Goal: Task Accomplishment & Management: Complete application form

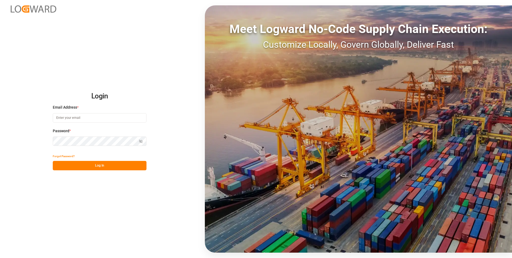
type input "evelyn.aceves@leschaco.com"
click at [108, 166] on button "Log In" at bounding box center [100, 165] width 94 height 9
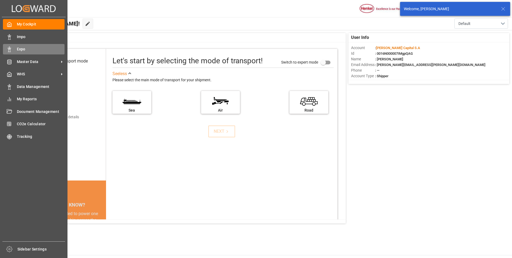
click at [9, 48] on line at bounding box center [9, 47] width 0 height 1
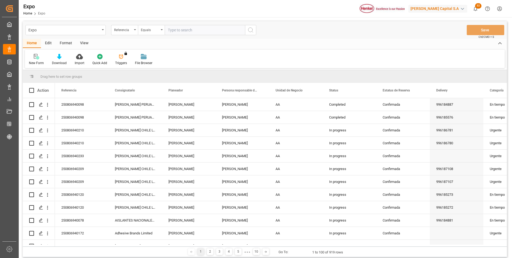
paste input "250906940046"
type input "250906940046"
click at [251, 29] on icon "search button" at bounding box center [250, 30] width 6 height 6
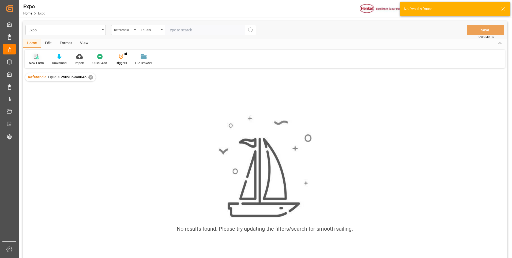
click at [36, 59] on icon at bounding box center [37, 57] width 3 height 3
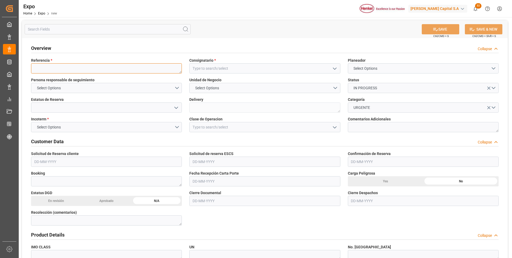
click at [49, 66] on textarea at bounding box center [106, 68] width 151 height 10
paste textarea "250906940046"
type textarea "250906940046"
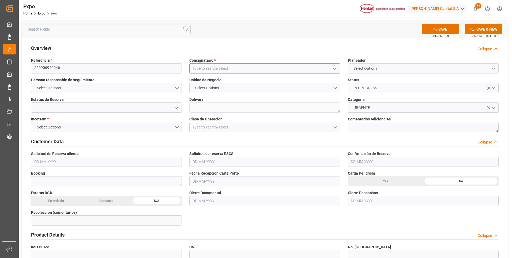
click at [202, 70] on input at bounding box center [264, 68] width 151 height 10
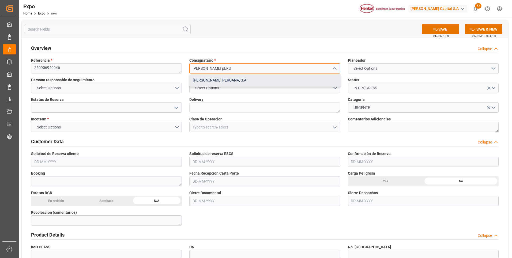
click at [217, 82] on div "[PERSON_NAME] PERUANA, S.A." at bounding box center [265, 80] width 150 height 12
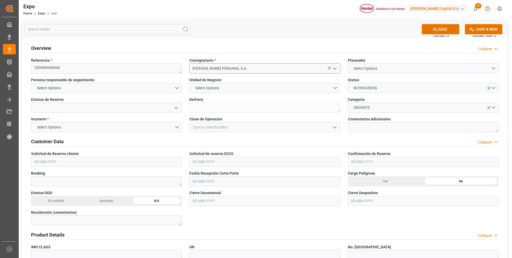
type input "[PERSON_NAME] PERUANA, S.A."
click at [405, 71] on button "Select Options" at bounding box center [423, 68] width 151 height 10
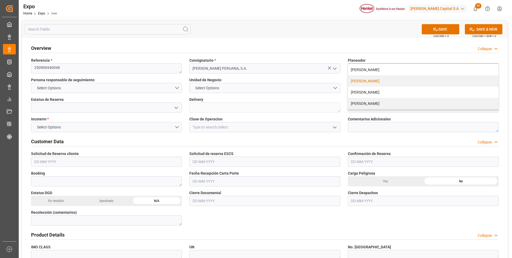
click at [389, 82] on div "[PERSON_NAME]" at bounding box center [423, 80] width 150 height 11
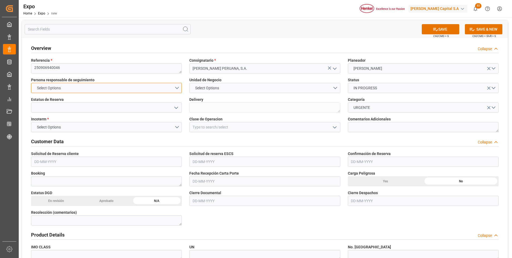
click at [176, 86] on button "Select Options" at bounding box center [106, 88] width 151 height 10
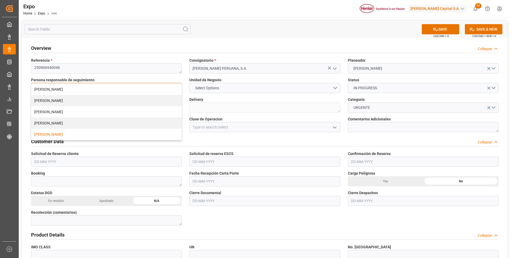
click at [113, 137] on div "[PERSON_NAME]" at bounding box center [106, 134] width 150 height 11
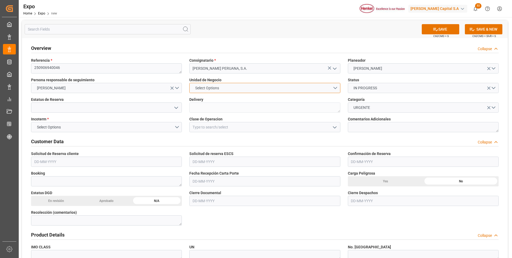
click at [242, 90] on button "Select Options" at bounding box center [264, 88] width 151 height 10
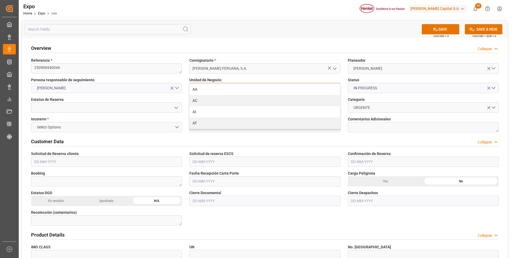
click at [242, 90] on div "AA" at bounding box center [265, 89] width 150 height 11
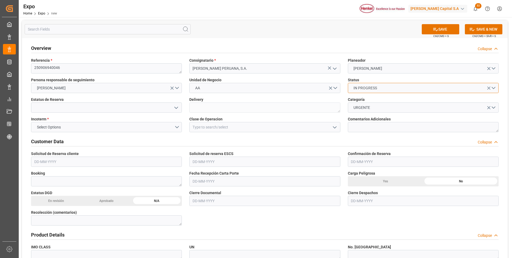
click at [376, 91] on button "IN PROGRESS" at bounding box center [423, 88] width 151 height 10
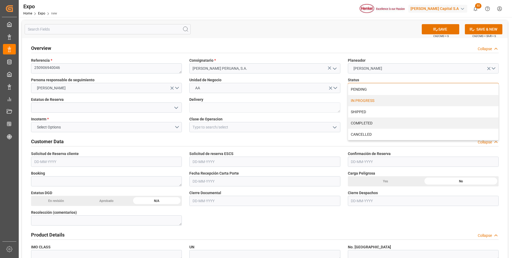
click at [373, 102] on div "IN PROGRESS" at bounding box center [423, 100] width 150 height 11
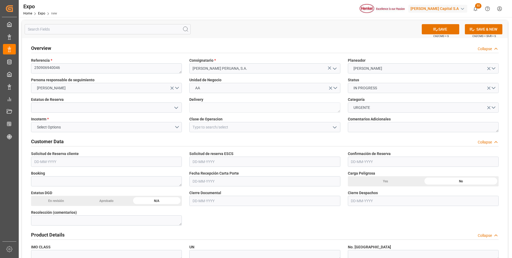
click at [177, 108] on polyline "open menu" at bounding box center [176, 108] width 3 height 2
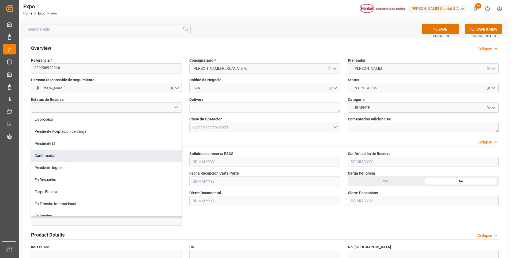
click at [82, 155] on div "Confirmada" at bounding box center [106, 155] width 150 height 12
type input "Confirmada"
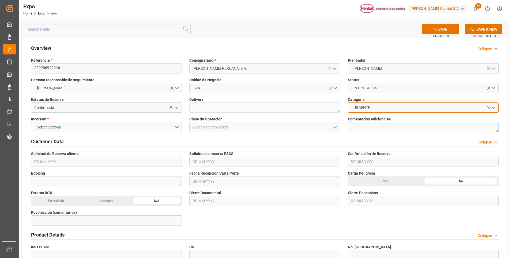
click at [373, 108] on span "URGENTE" at bounding box center [362, 108] width 22 height 6
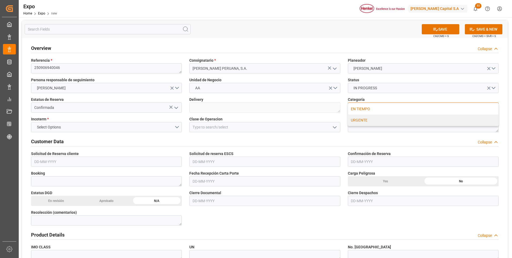
click at [371, 108] on div "EN TIEMPO" at bounding box center [423, 108] width 150 height 11
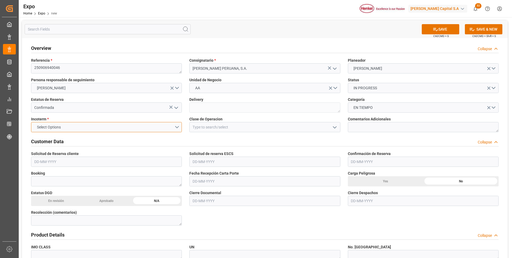
click at [180, 126] on button "Select Options" at bounding box center [106, 127] width 151 height 10
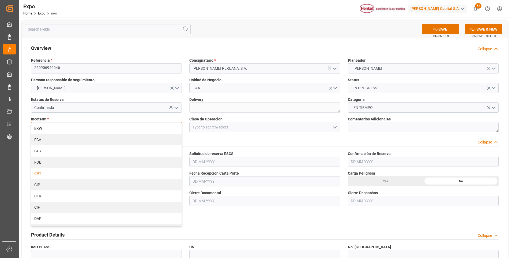
click at [49, 176] on div "CPT" at bounding box center [106, 173] width 150 height 11
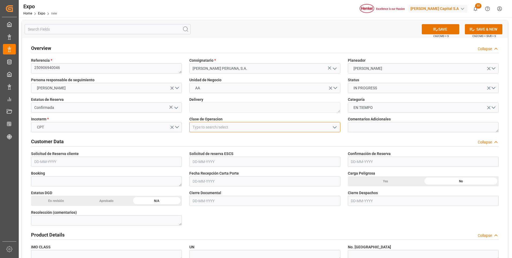
click at [239, 129] on input at bounding box center [264, 127] width 151 height 10
click at [336, 129] on icon "open menu" at bounding box center [335, 127] width 6 height 6
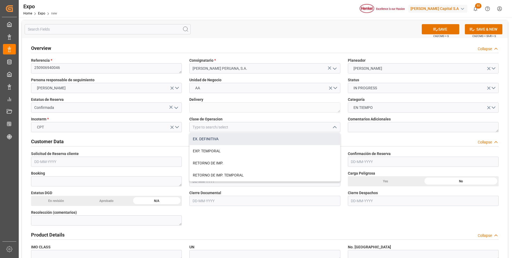
click at [258, 141] on div "EX. DEFINITIVA" at bounding box center [265, 139] width 150 height 12
type input "EX. DEFINITIVA"
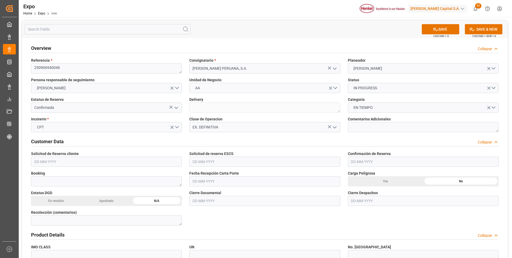
scroll to position [27, 0]
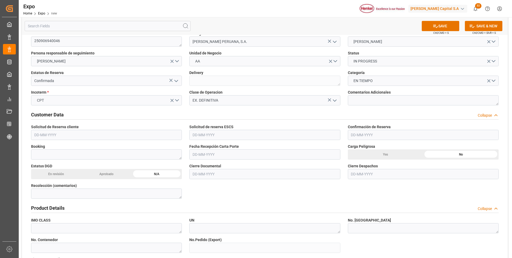
click at [38, 133] on input "text" at bounding box center [106, 135] width 151 height 10
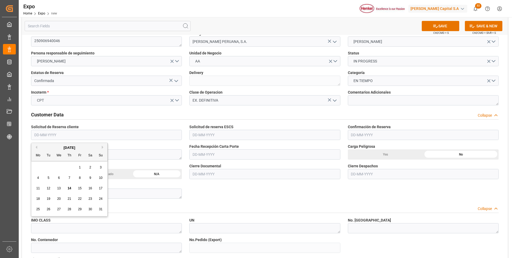
click at [78, 175] on div "8" at bounding box center [80, 178] width 7 height 6
type input "[DATE]"
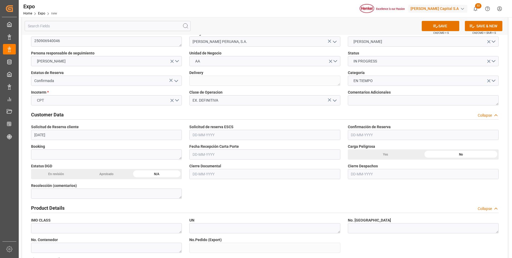
click at [200, 135] on input "text" at bounding box center [264, 135] width 151 height 10
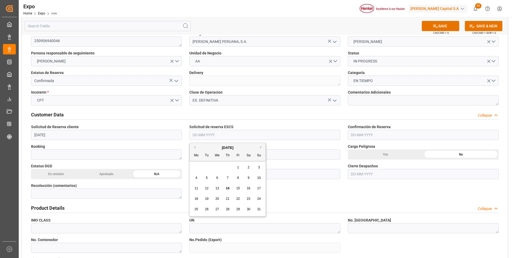
click at [197, 189] on span "11" at bounding box center [195, 188] width 3 height 4
type input "[DATE]"
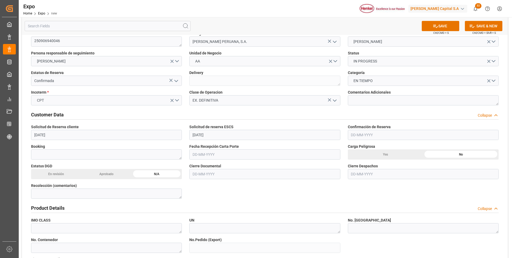
click at [358, 136] on input "text" at bounding box center [423, 135] width 151 height 10
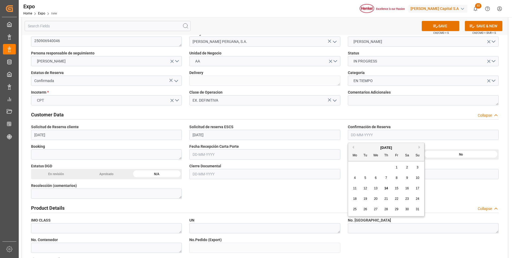
click at [354, 186] on div "11" at bounding box center [355, 188] width 7 height 6
type input "[DATE]"
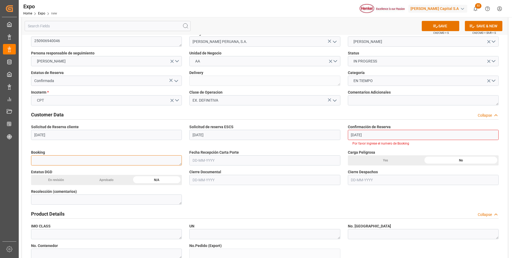
click at [92, 158] on textarea at bounding box center [106, 160] width 151 height 10
paste textarea "35888491"
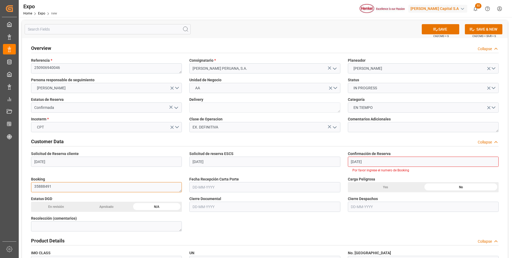
type textarea "35888491"
click at [359, 129] on textarea at bounding box center [423, 127] width 151 height 10
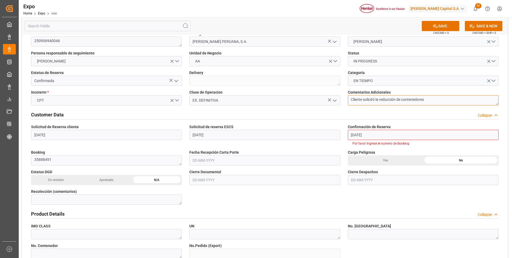
scroll to position [54, 0]
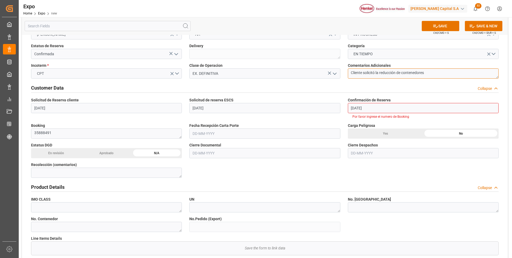
type textarea "Cliente solicitó la reducción de contenedores"
click at [207, 138] on input "text" at bounding box center [264, 133] width 151 height 10
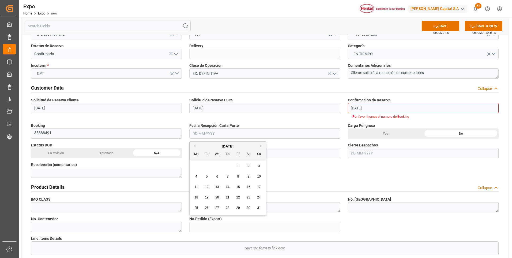
click at [198, 186] on div "11" at bounding box center [196, 187] width 7 height 6
type input "[DATE]"
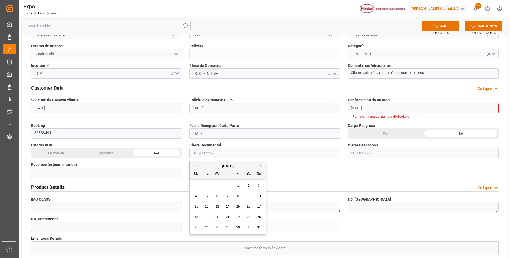
click at [209, 152] on input "text" at bounding box center [264, 153] width 151 height 10
click at [215, 217] on div "20" at bounding box center [217, 217] width 7 height 6
type input "[DATE]"
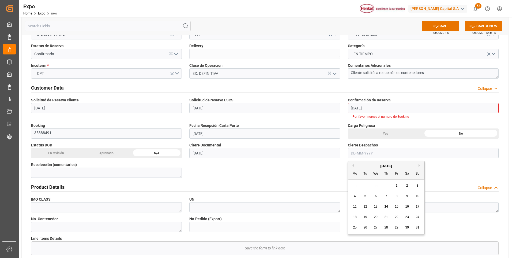
click at [365, 154] on input "text" at bounding box center [423, 153] width 151 height 10
click at [396, 217] on span "22" at bounding box center [396, 217] width 3 height 4
type input "[DATE]"
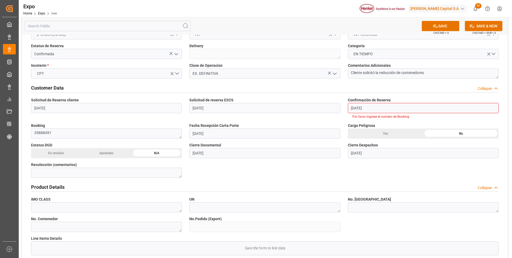
click at [204, 153] on input "[DATE]" at bounding box center [264, 153] width 151 height 10
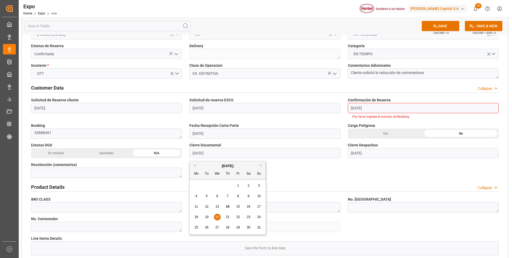
click at [236, 217] on span "22" at bounding box center [237, 217] width 3 height 4
type input "[DATE]"
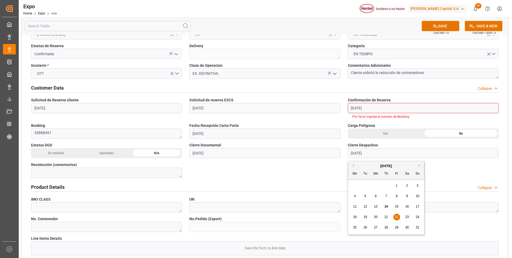
click at [352, 152] on input "[DATE]" at bounding box center [423, 153] width 151 height 10
click at [363, 227] on div "26" at bounding box center [365, 227] width 7 height 6
type input "[DATE]"
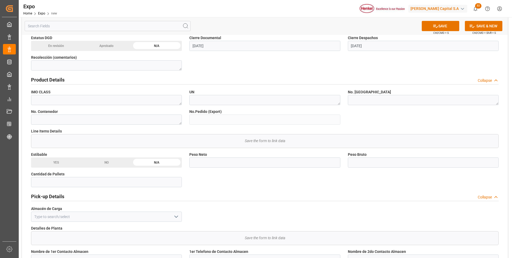
scroll to position [214, 0]
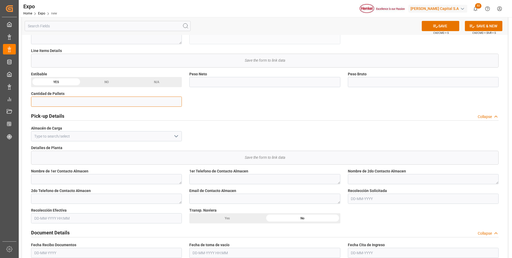
click at [151, 103] on input "text" at bounding box center [106, 101] width 151 height 10
type input "36"
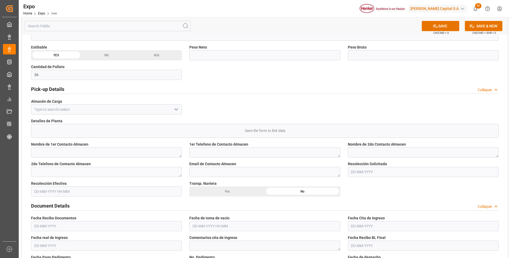
click at [177, 111] on icon "open menu" at bounding box center [176, 109] width 6 height 6
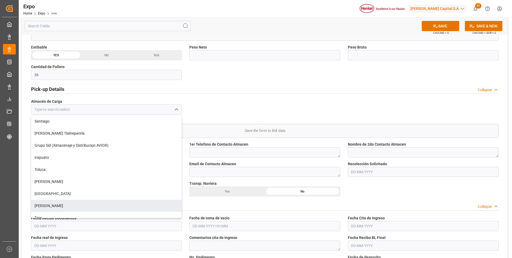
drag, startPoint x: 68, startPoint y: 203, endPoint x: 81, endPoint y: 188, distance: 20.1
click at [68, 202] on div "[PERSON_NAME]" at bounding box center [106, 206] width 150 height 12
type input "[PERSON_NAME]"
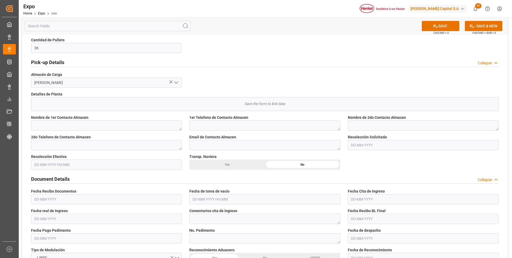
scroll to position [321, 0]
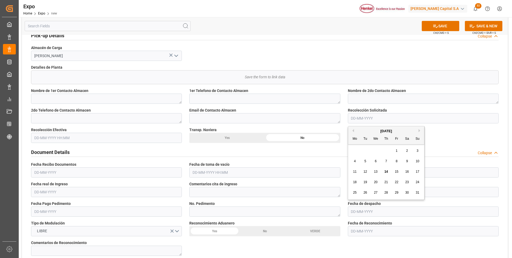
click at [355, 119] on input "text" at bounding box center [423, 118] width 151 height 10
click at [378, 183] on div "20" at bounding box center [376, 182] width 7 height 6
type input "[DATE]"
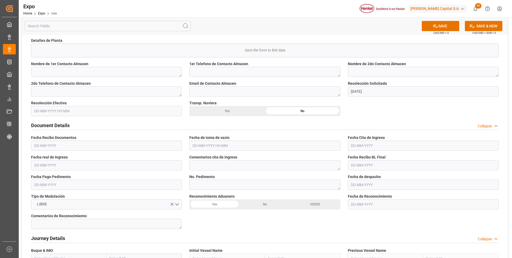
scroll to position [375, 0]
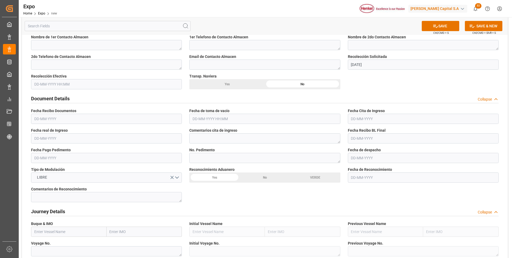
click at [200, 117] on input "text" at bounding box center [264, 119] width 151 height 10
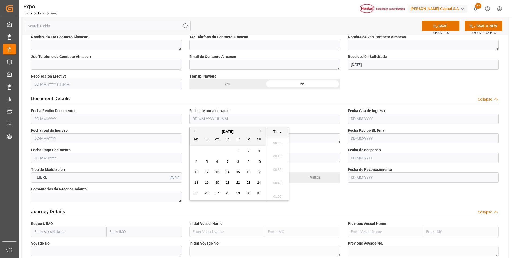
scroll to position [605, 0]
click at [207, 183] on span "19" at bounding box center [206, 183] width 3 height 4
type input "[DATE] 00:00"
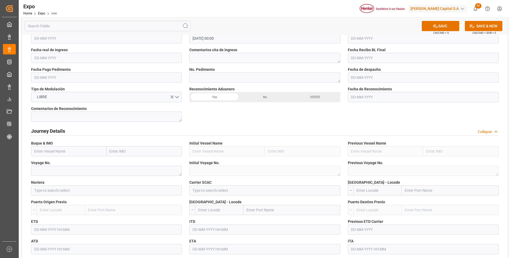
scroll to position [509, 0]
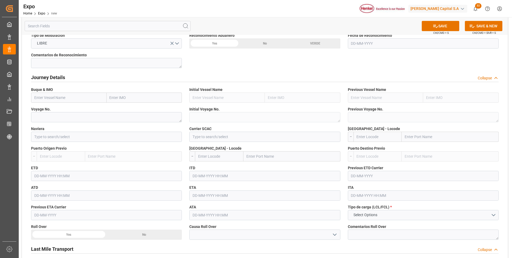
click at [69, 98] on input "text" at bounding box center [69, 97] width 76 height 10
paste input "LIMA EXPRESS"
type input "LIMA EXPRESS"
click at [66, 112] on div "LIMA EXPRESS - 9938420" at bounding box center [55, 109] width 48 height 12
type input "9938420"
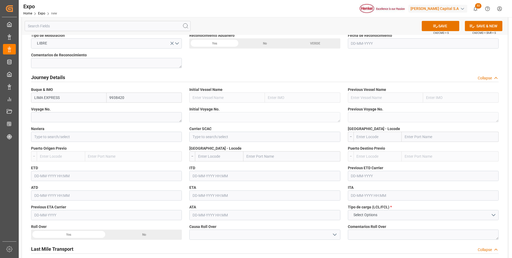
type input "LIMA EXPRESS"
click at [64, 136] on input at bounding box center [106, 137] width 151 height 10
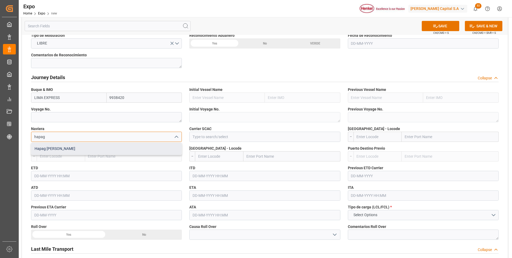
click at [60, 147] on div "Hapag [PERSON_NAME]" at bounding box center [106, 148] width 150 height 12
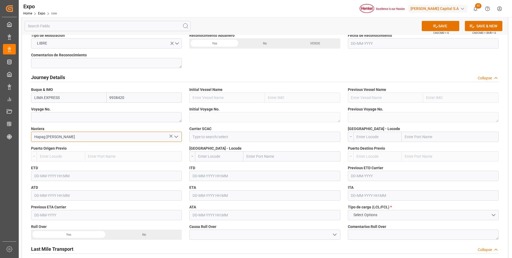
type input "Hapag [PERSON_NAME]"
click at [212, 137] on input at bounding box center [264, 137] width 151 height 10
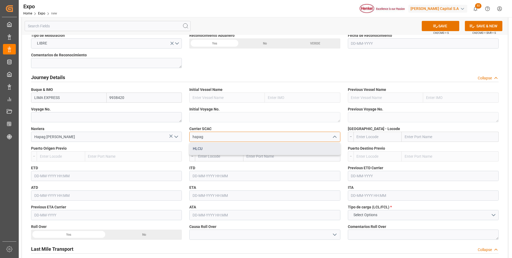
click at [213, 148] on div "HLCU" at bounding box center [265, 148] width 150 height 12
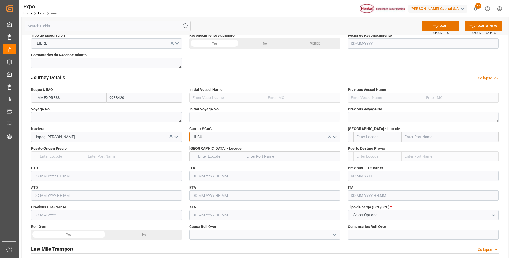
type input "HLCU"
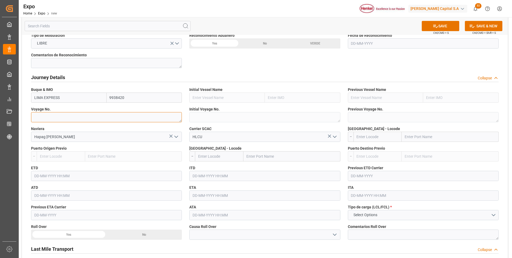
click at [72, 119] on textarea at bounding box center [106, 117] width 151 height 10
paste textarea "2531E"
type textarea "2531E"
click at [369, 137] on input "text" at bounding box center [378, 137] width 48 height 10
click at [365, 145] on div "MXZLO - [GEOGRAPHIC_DATA]" at bounding box center [373, 148] width 39 height 12
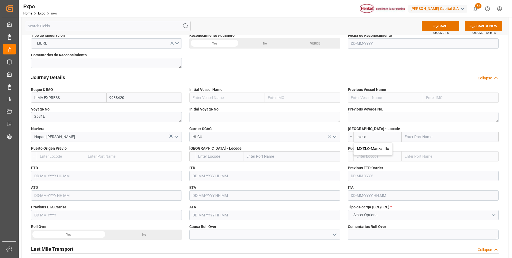
type input "MXZLO"
type input "Manzanillo"
type input "MXZLO"
click at [221, 159] on input "text" at bounding box center [219, 156] width 48 height 10
click at [216, 168] on span "PECLL - Callao" at bounding box center [209, 168] width 23 height 4
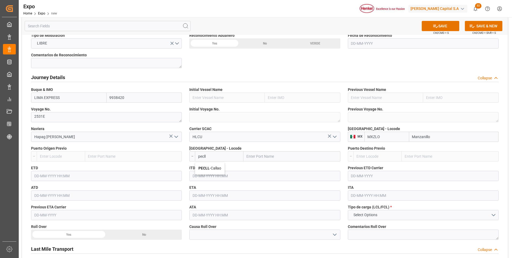
type input "PECLL"
type input "Callao"
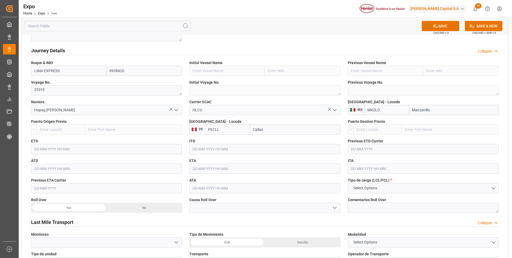
scroll to position [562, 0]
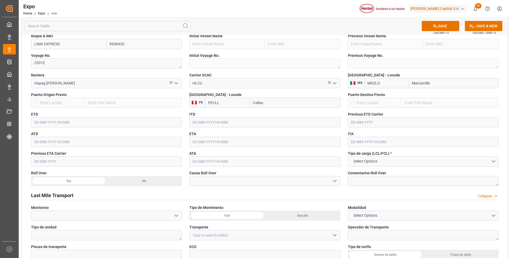
type input "PECLL"
click at [36, 121] on input "text" at bounding box center [106, 122] width 151 height 10
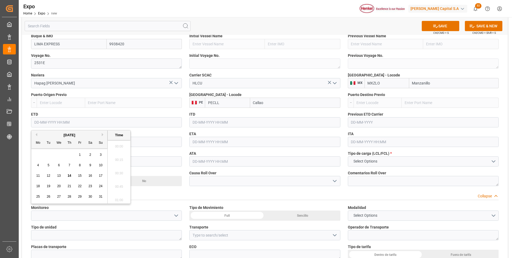
scroll to position [605, 0]
click at [89, 196] on span "30" at bounding box center [89, 196] width 3 height 4
type input "[DATE] 00:00"
click at [197, 142] on input "text" at bounding box center [264, 142] width 151 height 10
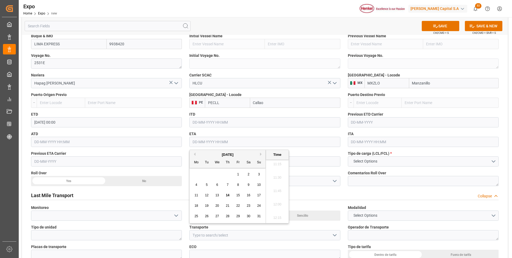
click at [261, 155] on button "Next Month" at bounding box center [261, 153] width 3 height 3
click at [257, 173] on div "7" at bounding box center [259, 174] width 7 height 6
type input "[DATE] 00:00"
click at [372, 165] on button "Select Options" at bounding box center [423, 161] width 151 height 10
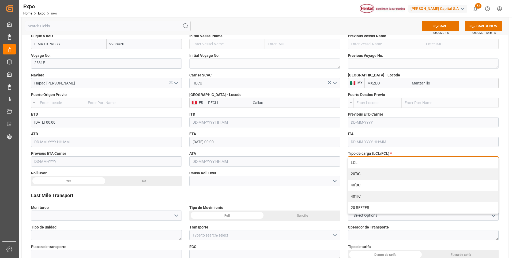
click at [363, 184] on div "40'DC" at bounding box center [423, 184] width 150 height 11
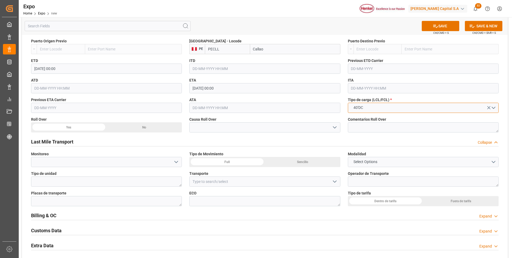
scroll to position [643, 0]
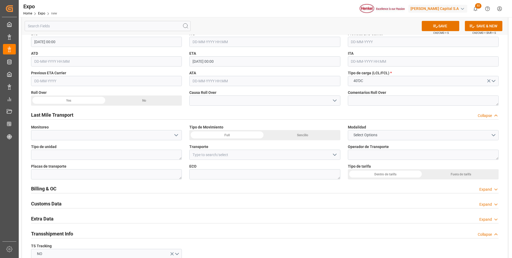
click at [366, 136] on span "Select Options" at bounding box center [365, 135] width 29 height 6
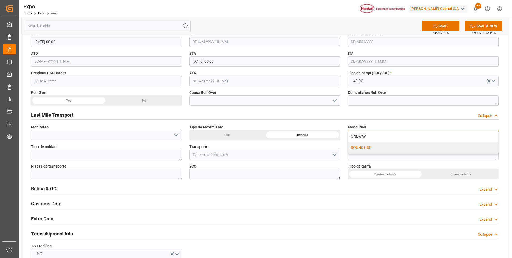
click at [366, 147] on div "ROUNDTRIP" at bounding box center [423, 147] width 150 height 11
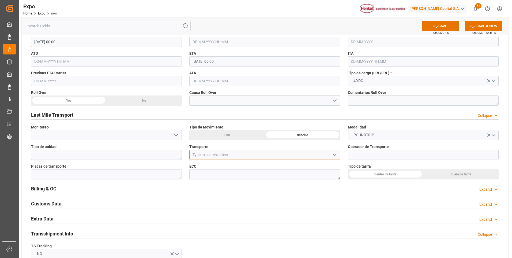
click at [231, 155] on input at bounding box center [264, 154] width 151 height 10
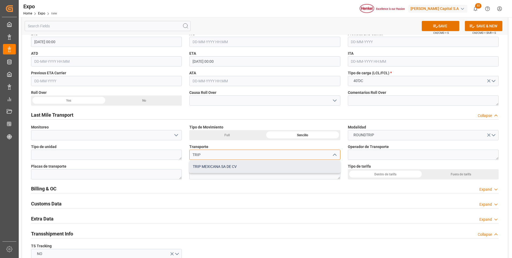
click at [233, 166] on div "TRIP MEXICANA SA DE CV" at bounding box center [265, 166] width 150 height 12
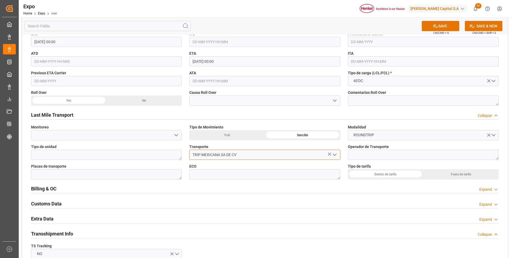
type input "TRIP MEXICANA SA DE CV"
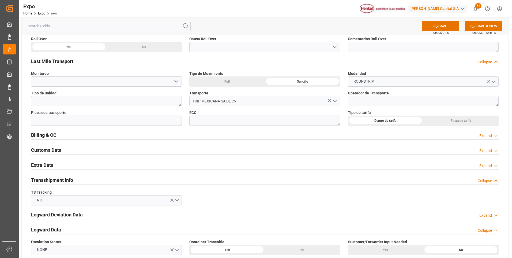
click at [487, 164] on div "Expand" at bounding box center [485, 166] width 13 height 6
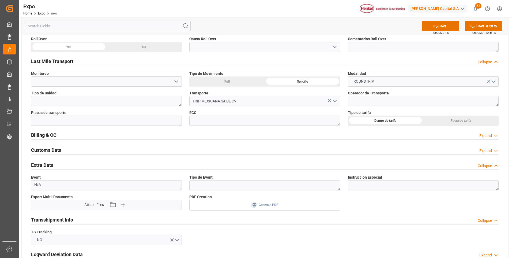
scroll to position [750, 0]
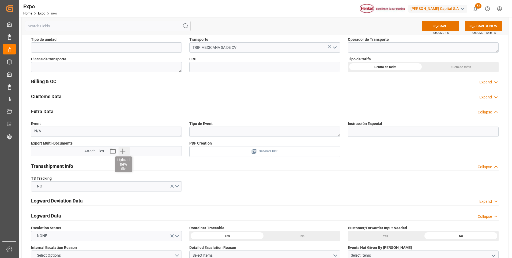
click at [123, 154] on div "Attach Files Attach existing file Upload new file" at bounding box center [106, 151] width 150 height 10
click at [121, 152] on icon "button" at bounding box center [122, 151] width 9 height 9
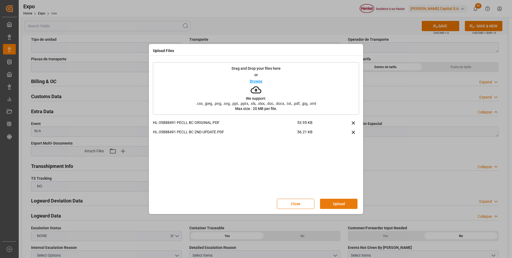
click at [328, 206] on button "Upload" at bounding box center [338, 203] width 37 height 10
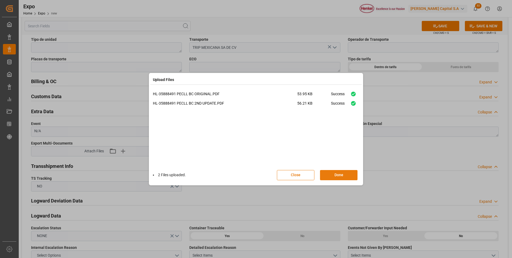
click at [336, 174] on button "Done" at bounding box center [338, 175] width 37 height 10
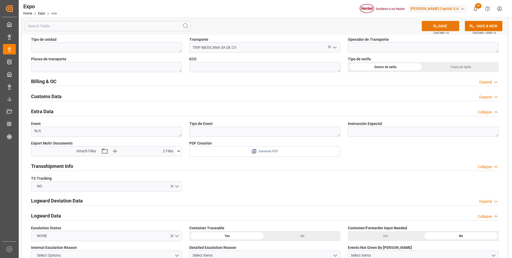
click at [441, 28] on button "SAVE" at bounding box center [440, 26] width 37 height 10
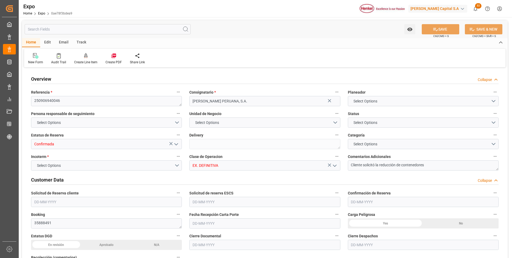
type input "36"
type input "9938420"
type input "MXZLO"
type input "PECLL"
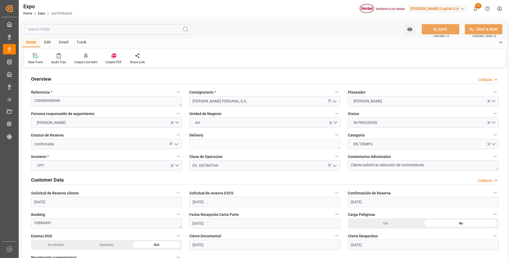
type input "[DATE]"
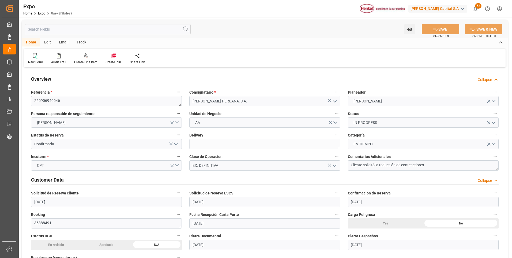
type input "[DATE]"
type input "[DATE] 00:00"
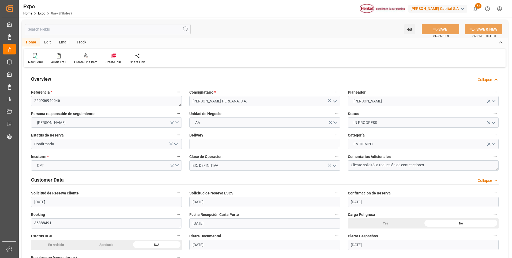
type input "[DATE] 00:00"
type input "[DATE] 17:56"
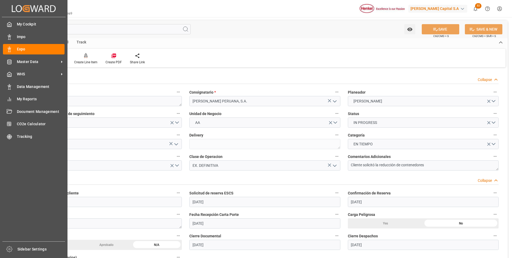
click at [0, 46] on html "Created by potrace 1.15, written by [PERSON_NAME] [DATE]-[DATE] Created by potr…" at bounding box center [256, 129] width 512 height 258
click at [14, 47] on div "Expo Expo" at bounding box center [34, 49] width 62 height 10
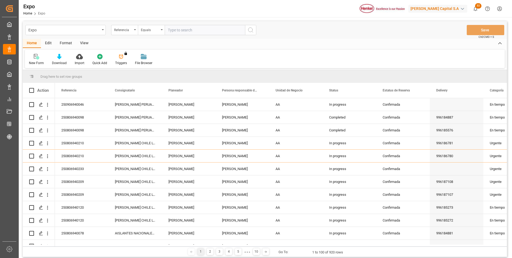
click at [170, 30] on input "text" at bounding box center [205, 30] width 80 height 10
paste input "250906940048"
type input "250906940048"
click at [250, 29] on icon "search button" at bounding box center [250, 30] width 6 height 6
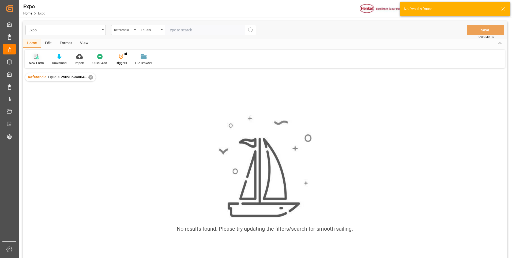
click at [35, 61] on div "New Form" at bounding box center [36, 60] width 23 height 12
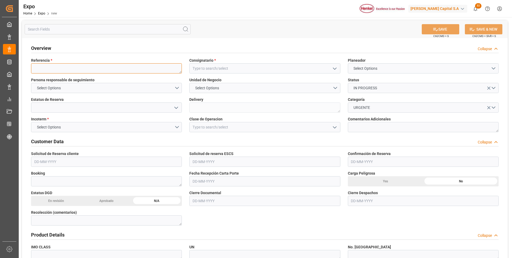
click at [40, 67] on textarea at bounding box center [106, 68] width 151 height 10
paste textarea "250906940048"
type textarea "250906940048"
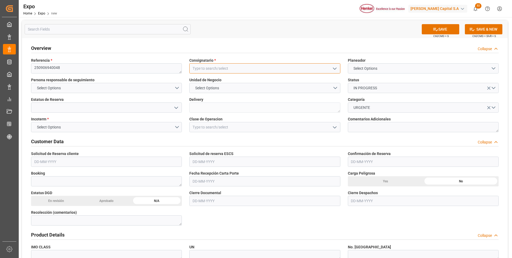
click at [212, 71] on input at bounding box center [264, 68] width 151 height 10
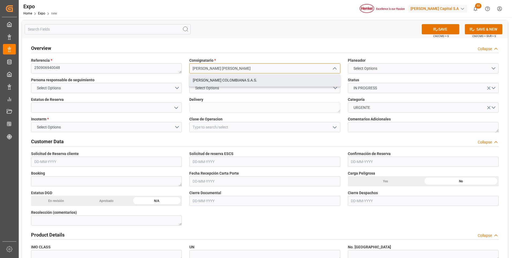
click at [210, 82] on div "[PERSON_NAME] COLOMBIANA S.A.S." at bounding box center [265, 80] width 150 height 12
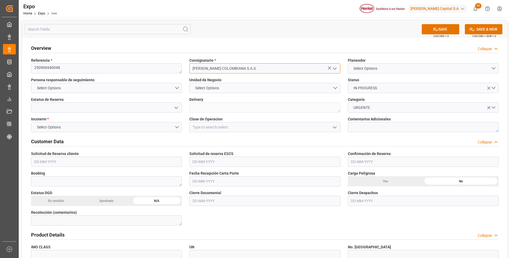
type input "[PERSON_NAME] COLOMBIANA S.A.S."
click at [422, 67] on button "Select Options" at bounding box center [423, 68] width 151 height 10
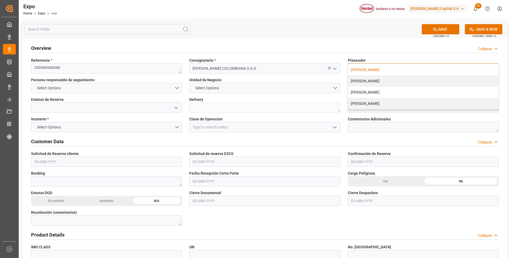
click at [399, 69] on div "[PERSON_NAME]" at bounding box center [423, 69] width 150 height 11
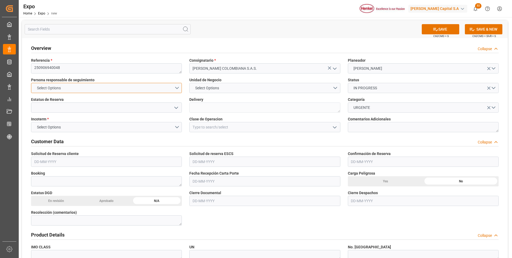
click at [176, 87] on button "Select Options" at bounding box center [106, 88] width 151 height 10
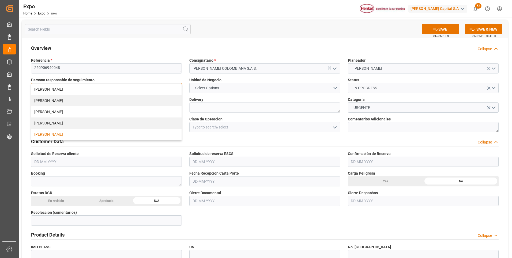
click at [42, 133] on div "[PERSON_NAME]" at bounding box center [106, 134] width 150 height 11
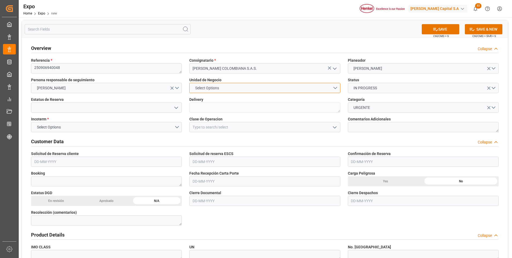
click at [238, 84] on button "Select Options" at bounding box center [264, 88] width 151 height 10
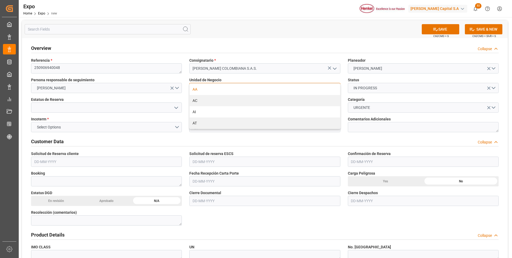
click at [226, 89] on div "AA" at bounding box center [265, 89] width 150 height 11
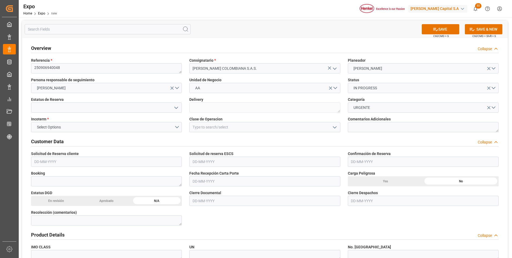
click at [176, 107] on icon "open menu" at bounding box center [176, 107] width 6 height 6
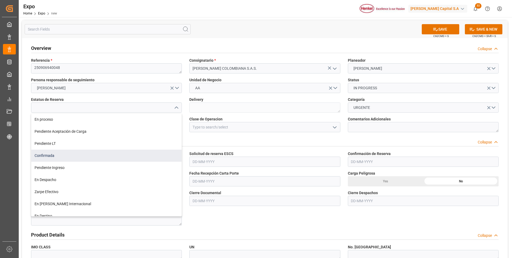
click at [74, 160] on div "Confirmada" at bounding box center [106, 155] width 150 height 12
type input "Confirmada"
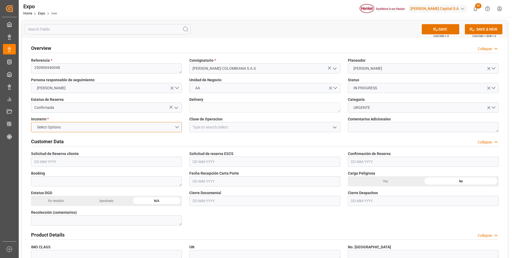
click at [173, 127] on button "Select Options" at bounding box center [106, 127] width 151 height 10
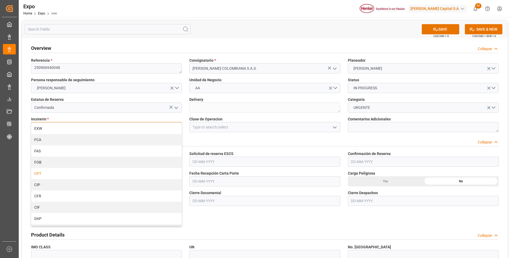
click at [61, 173] on div "CPT" at bounding box center [106, 173] width 150 height 11
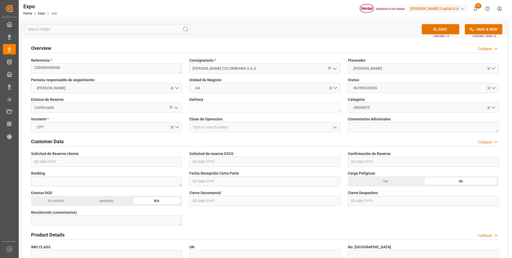
click at [333, 127] on icon "open menu" at bounding box center [335, 127] width 6 height 6
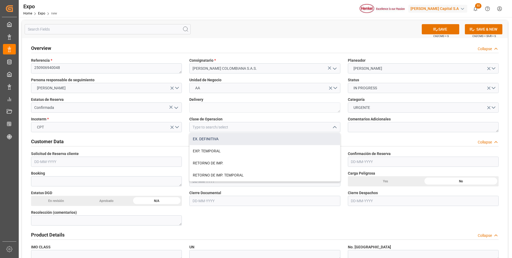
click at [283, 142] on div "EX. DEFINITIVA" at bounding box center [265, 139] width 150 height 12
type input "EX. DEFINITIVA"
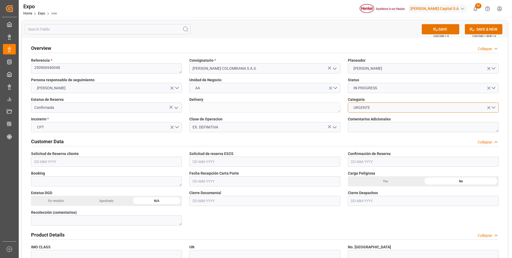
click at [494, 109] on button "URGENTE" at bounding box center [423, 107] width 151 height 10
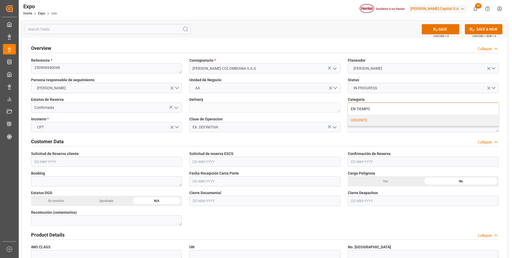
click at [392, 111] on div "EN TIEMPO" at bounding box center [423, 108] width 150 height 11
click at [37, 159] on input "text" at bounding box center [106, 161] width 151 height 10
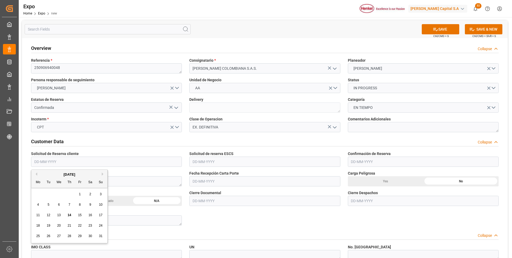
click at [37, 214] on span "11" at bounding box center [37, 215] width 3 height 4
type input "[DATE]"
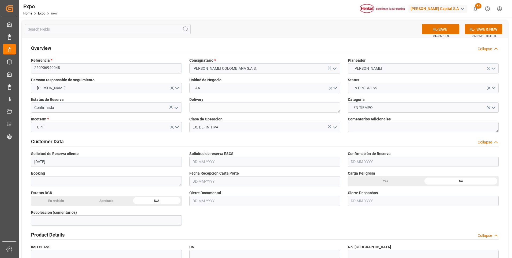
click at [199, 161] on input "text" at bounding box center [264, 161] width 151 height 10
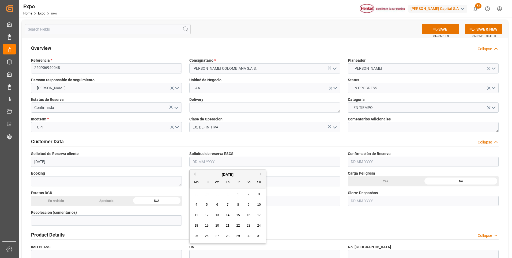
click at [197, 216] on span "11" at bounding box center [195, 215] width 3 height 4
type input "[DATE]"
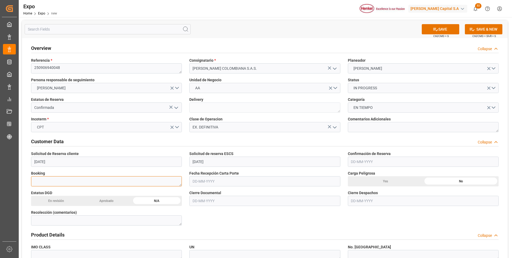
click at [122, 180] on textarea at bounding box center [106, 181] width 151 height 10
paste textarea "24960526"
type textarea "24960526"
click at [354, 161] on input "text" at bounding box center [423, 161] width 151 height 10
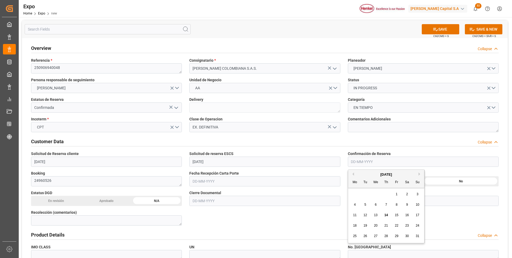
click at [355, 214] on span "11" at bounding box center [354, 215] width 3 height 4
click at [354, 163] on input "[DATE]" at bounding box center [423, 161] width 151 height 10
click at [365, 214] on span "12" at bounding box center [364, 215] width 3 height 4
type input "[DATE]"
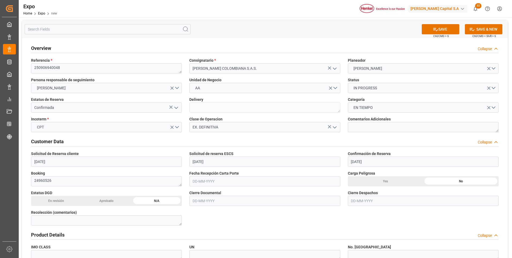
click at [194, 180] on input "text" at bounding box center [264, 181] width 151 height 10
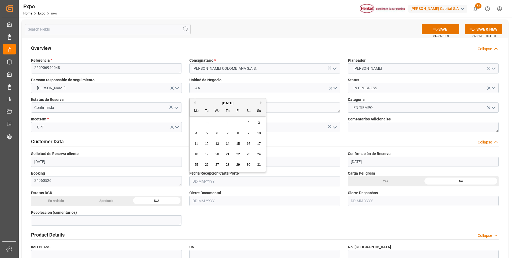
click at [198, 141] on div "11" at bounding box center [196, 144] width 7 height 6
type input "[DATE]"
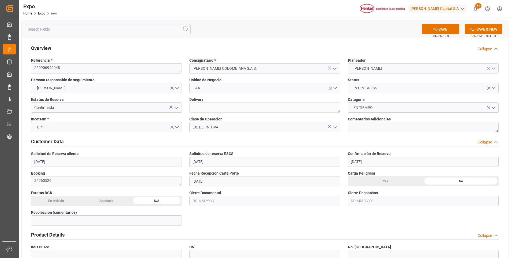
click at [194, 200] on input "text" at bounding box center [264, 201] width 151 height 10
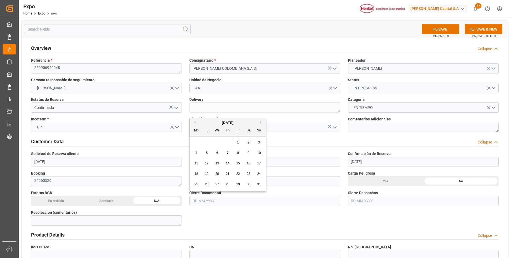
click at [219, 174] on span "20" at bounding box center [216, 174] width 3 height 4
type input "[DATE]"
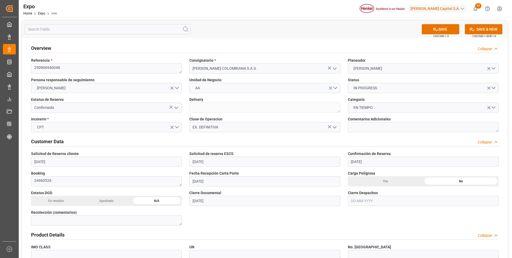
click at [360, 202] on input "text" at bounding box center [423, 201] width 151 height 10
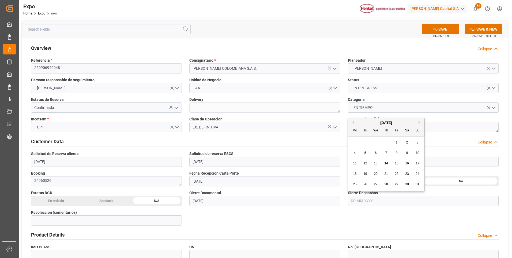
click at [377, 185] on span "27" at bounding box center [375, 184] width 3 height 4
type input "[DATE]"
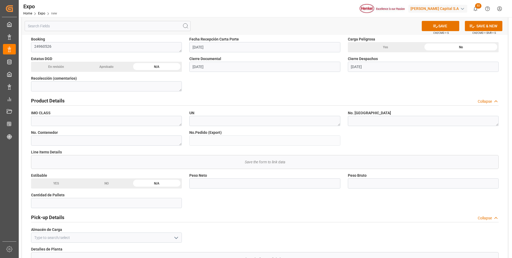
scroll to position [187, 0]
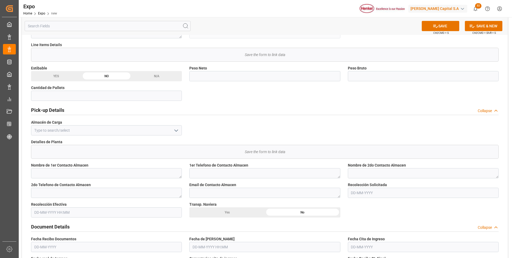
click at [178, 131] on icon "open menu" at bounding box center [176, 130] width 6 height 6
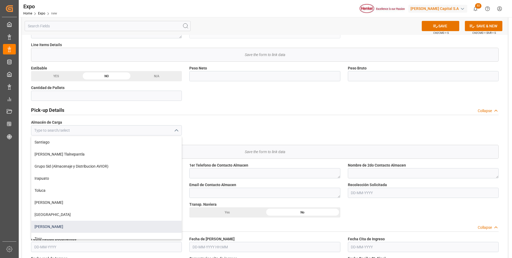
click at [78, 230] on div "[PERSON_NAME]" at bounding box center [106, 226] width 150 height 12
type input "[PERSON_NAME]"
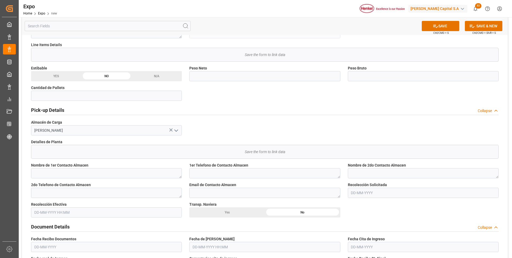
scroll to position [268, 0]
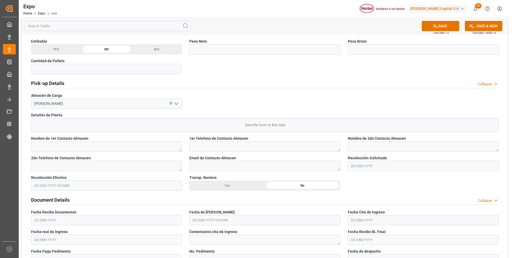
click at [370, 167] on input "text" at bounding box center [423, 166] width 151 height 10
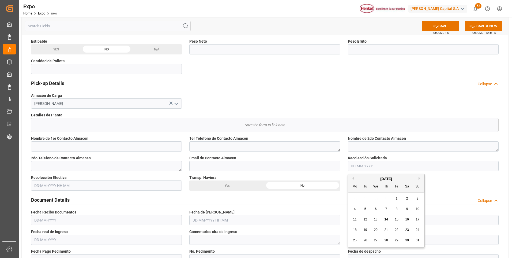
click at [365, 230] on span "19" at bounding box center [364, 230] width 3 height 4
type input "[DATE]"
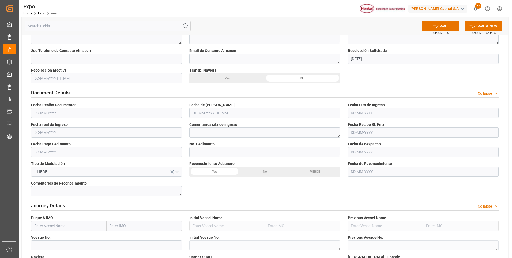
scroll to position [402, 0]
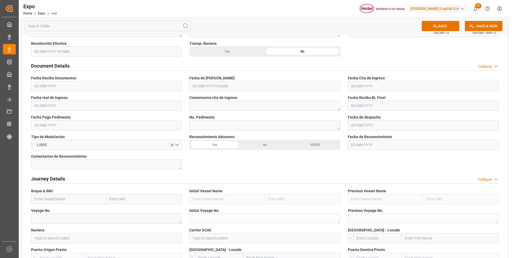
click at [199, 86] on input "text" at bounding box center [264, 86] width 151 height 10
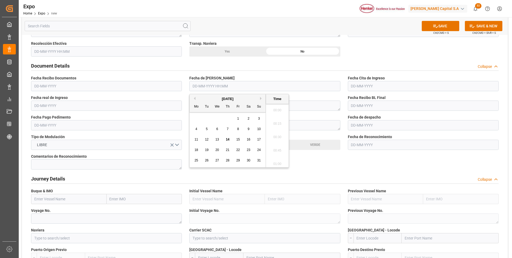
scroll to position [645, 0]
click at [198, 150] on div "18" at bounding box center [196, 150] width 7 height 6
type input "[DATE] 00:00"
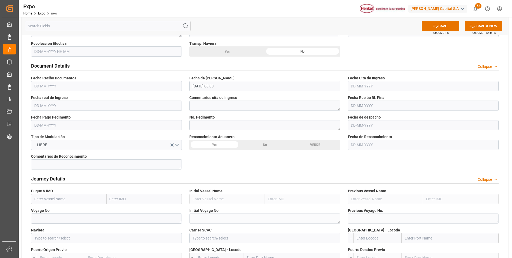
scroll to position [455, 0]
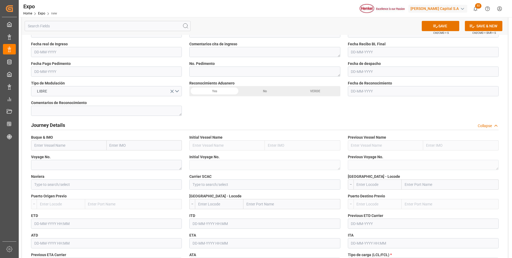
click at [79, 147] on input "text" at bounding box center [69, 145] width 76 height 10
paste input "MSC [PERSON_NAME]"
click at [72, 157] on span "MSC [PERSON_NAME] - 9946855" at bounding box center [62, 157] width 54 height 4
type input "MSC [PERSON_NAME]"
type input "9946855"
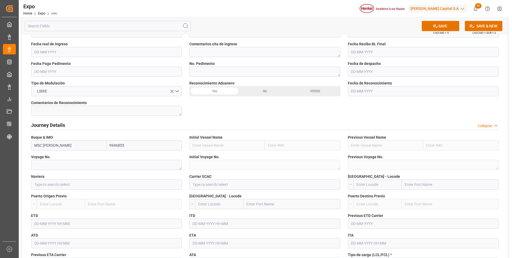
scroll to position [482, 0]
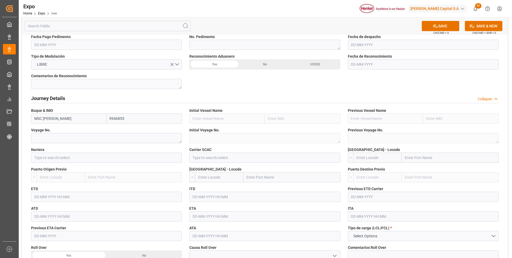
type input "MSC [PERSON_NAME]"
drag, startPoint x: 119, startPoint y: 158, endPoint x: 118, endPoint y: 155, distance: 3.5
click at [119, 158] on input at bounding box center [106, 157] width 151 height 10
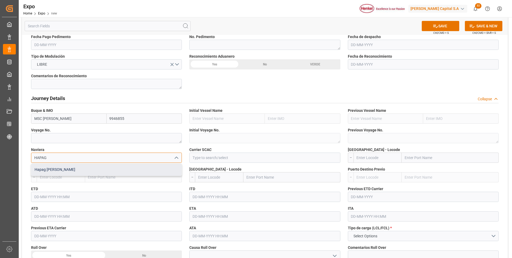
click at [117, 167] on div "Hapag [PERSON_NAME]" at bounding box center [106, 169] width 150 height 12
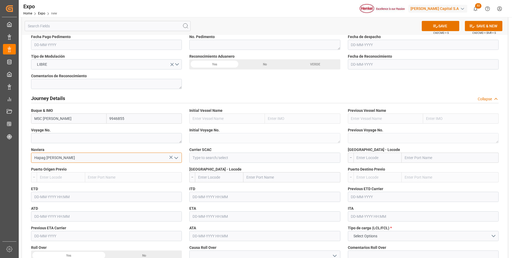
type input "Hapag [PERSON_NAME]"
click at [204, 157] on input at bounding box center [264, 157] width 151 height 10
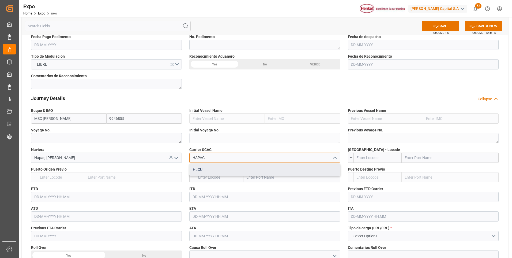
click at [209, 166] on div "HLCU" at bounding box center [265, 169] width 150 height 12
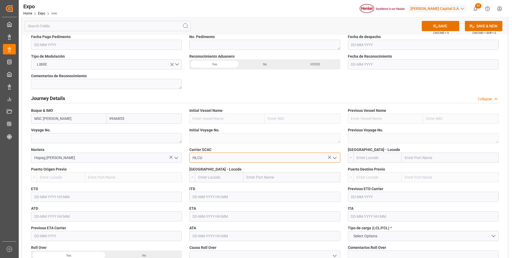
type input "HLCU"
click at [385, 159] on input "text" at bounding box center [378, 157] width 48 height 10
type input "MXZLO"
click at [385, 170] on span "MXZLO - [GEOGRAPHIC_DATA]" at bounding box center [373, 169] width 32 height 4
type input "Manzanillo"
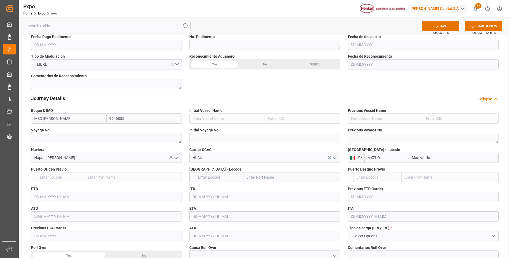
type input "MXZLO"
click at [230, 178] on input "text" at bounding box center [219, 177] width 48 height 10
type input "[PERSON_NAME]"
click at [214, 189] on span "[PERSON_NAME]" at bounding box center [213, 192] width 30 height 10
type input "[PERSON_NAME]"
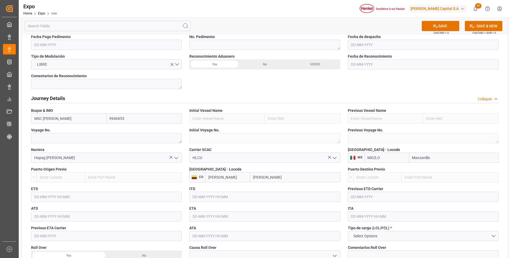
type input "[PERSON_NAME]"
click at [131, 139] on textarea at bounding box center [106, 138] width 151 height 10
paste textarea "FA529A"
type textarea "FA529A"
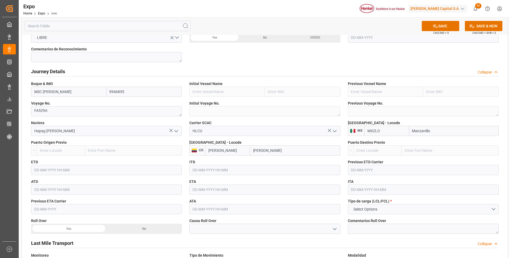
scroll to position [536, 0]
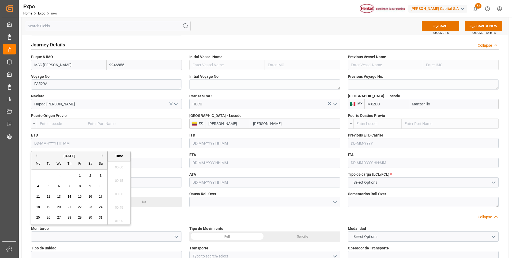
click at [36, 143] on input "text" at bounding box center [106, 143] width 151 height 10
click at [79, 217] on span "29" at bounding box center [79, 217] width 3 height 4
type input "[DATE] 00:00"
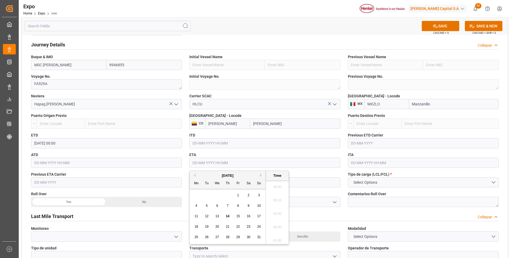
click at [209, 162] on input "text" at bounding box center [264, 162] width 151 height 10
click at [260, 176] on button "Next Month" at bounding box center [261, 174] width 3 height 3
click at [218, 193] on div "3" at bounding box center [217, 195] width 7 height 6
type input "[DATE] 00:00"
click at [235, 28] on div "SAVE Ctrl/CMD + S SAVE & NEW Ctrl/CMD + Shift + S" at bounding box center [265, 26] width 486 height 18
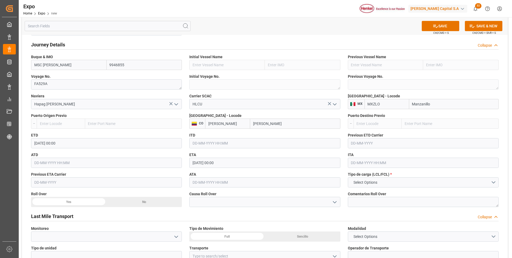
scroll to position [562, 0]
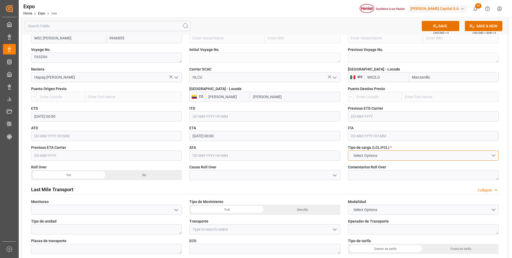
click at [395, 155] on button "Select Options" at bounding box center [423, 155] width 151 height 10
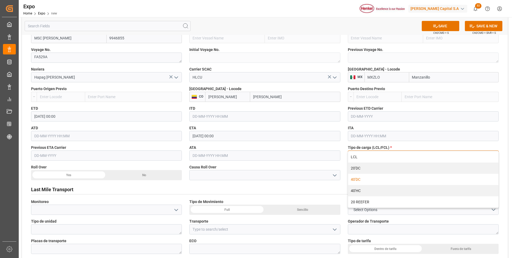
click at [366, 181] on div "40'DC" at bounding box center [423, 179] width 150 height 11
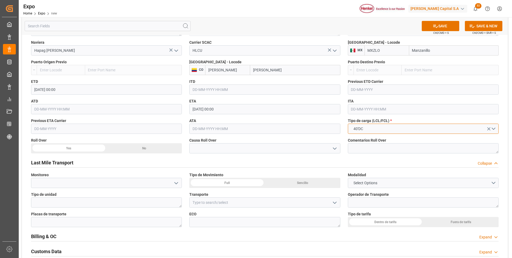
scroll to position [616, 0]
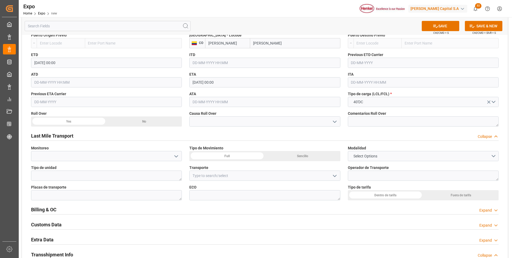
click at [495, 157] on button "Select Options" at bounding box center [423, 156] width 151 height 10
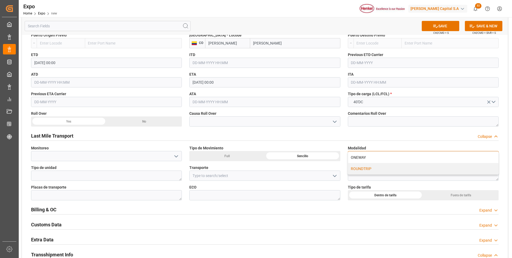
click at [378, 167] on div "ROUNDTRIP" at bounding box center [423, 168] width 150 height 11
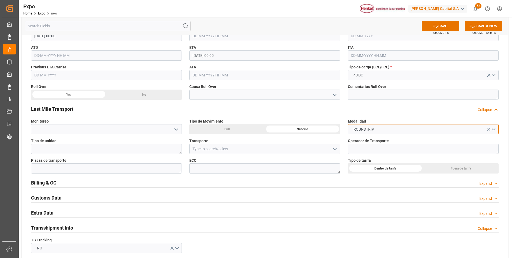
scroll to position [670, 0]
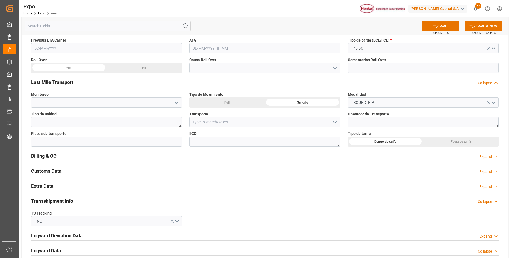
click at [498, 155] on icon at bounding box center [495, 157] width 5 height 6
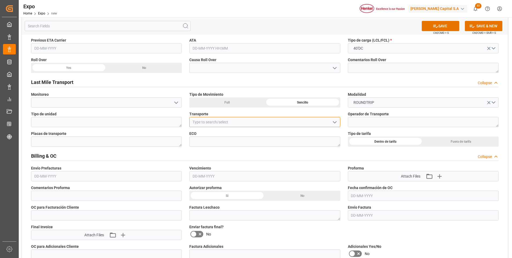
click at [232, 118] on input at bounding box center [264, 122] width 151 height 10
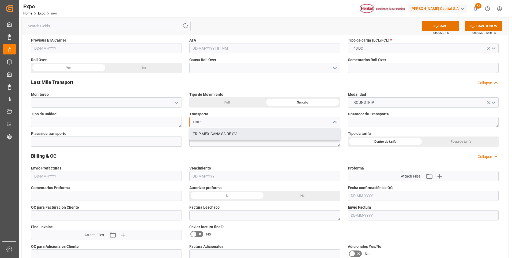
click at [234, 136] on div "TRIP MEXICANA SA DE CV" at bounding box center [265, 134] width 150 height 12
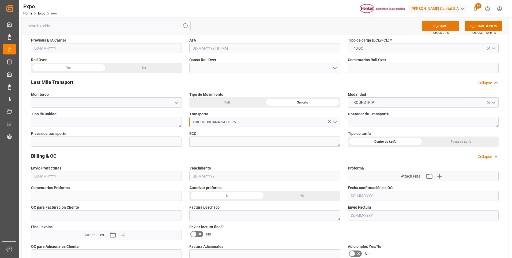
type input "TRIP MEXICANA SA DE CV"
click at [445, 27] on button "SAVE" at bounding box center [440, 26] width 37 height 10
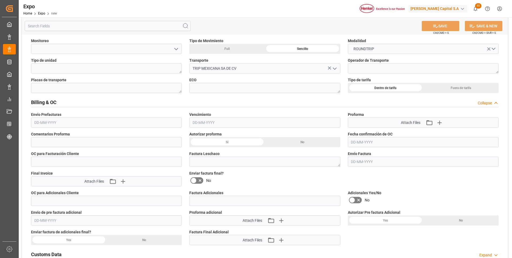
scroll to position [777, 0]
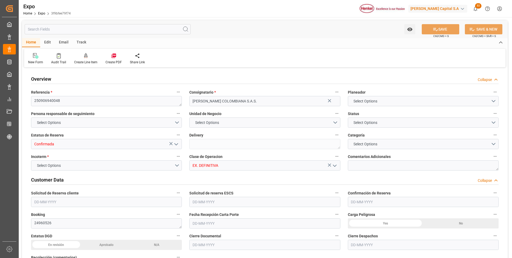
type input "9946855"
type input "MXZLO"
type input "[PERSON_NAME]"
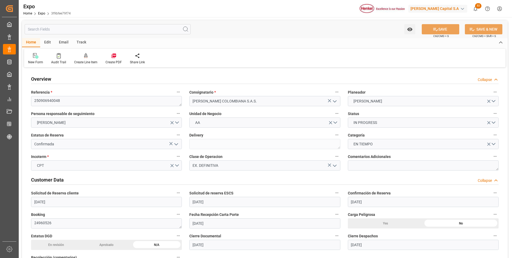
type input "[DATE]"
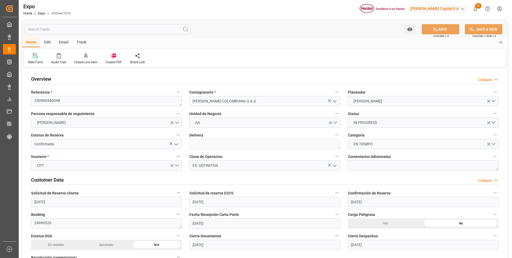
type input "[DATE]"
type input "[DATE] 00:00"
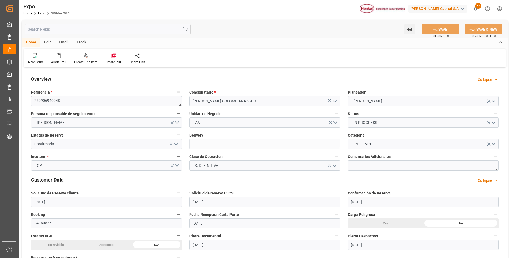
type input "[DATE] 00:00"
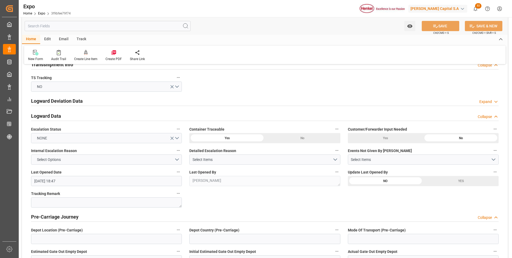
scroll to position [911, 0]
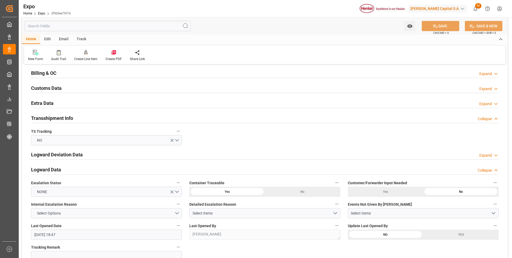
click at [485, 102] on div "Expand" at bounding box center [485, 104] width 13 height 6
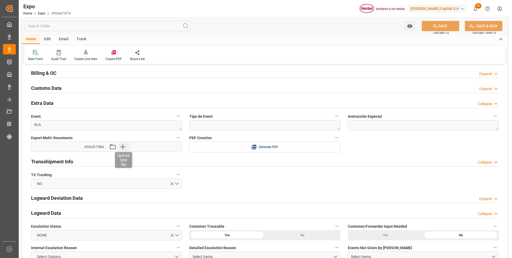
click at [124, 147] on icon "button" at bounding box center [122, 146] width 5 height 5
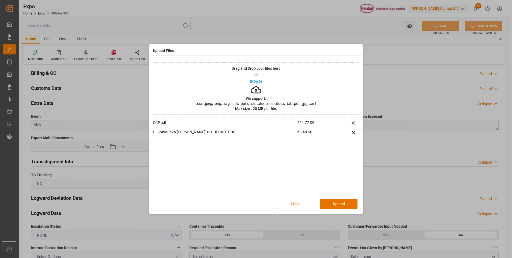
click at [338, 205] on button "Upload" at bounding box center [338, 203] width 37 height 10
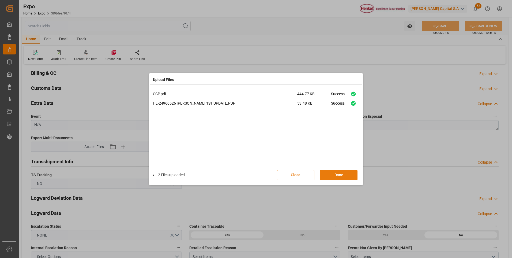
click at [354, 178] on button "Done" at bounding box center [338, 175] width 37 height 10
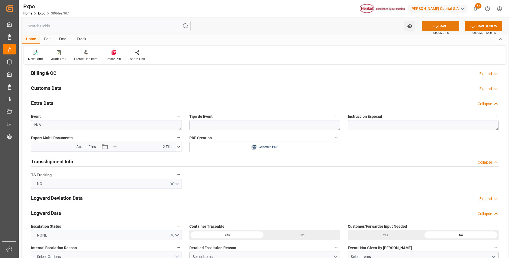
click at [435, 24] on icon at bounding box center [436, 26] width 6 height 6
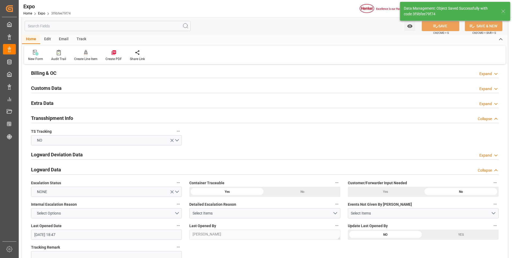
type input "14-08-2025 18:48"
click at [488, 103] on div "Expand" at bounding box center [485, 104] width 13 height 6
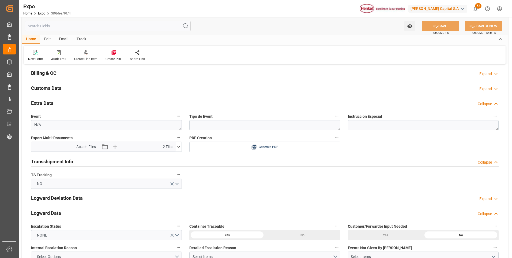
click at [178, 146] on icon at bounding box center [179, 147] width 6 height 6
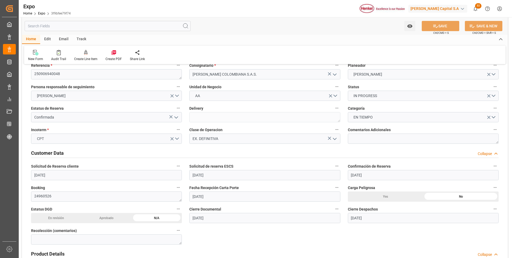
scroll to position [0, 0]
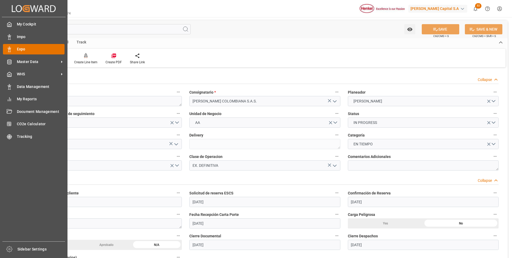
click at [10, 52] on div "Expo Expo" at bounding box center [34, 49] width 62 height 10
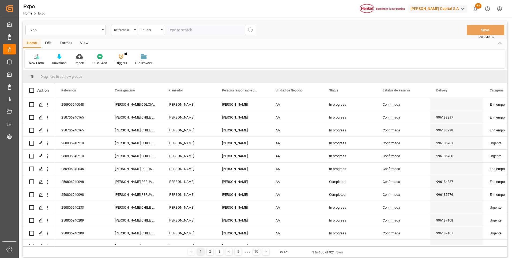
click at [171, 28] on input "text" at bounding box center [205, 30] width 80 height 10
paste input "250906940040"
type input "250906940040"
drag, startPoint x: 253, startPoint y: 30, endPoint x: 257, endPoint y: 32, distance: 5.1
click at [253, 30] on circle "search button" at bounding box center [250, 30] width 4 height 4
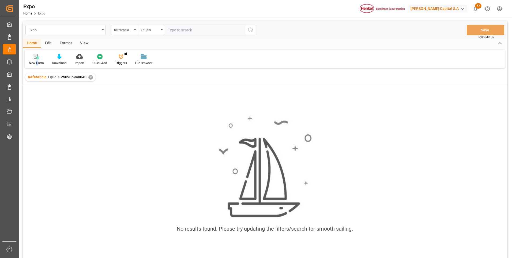
click at [37, 61] on div "New Form" at bounding box center [36, 63] width 15 height 5
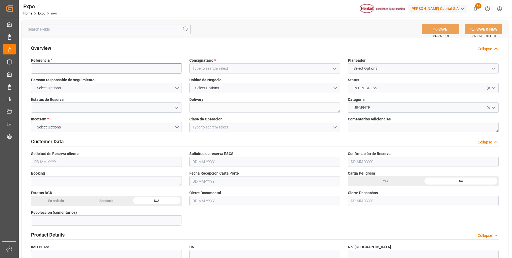
click at [46, 70] on textarea at bounding box center [106, 68] width 151 height 10
paste textarea "250906940040"
type textarea "250906940040"
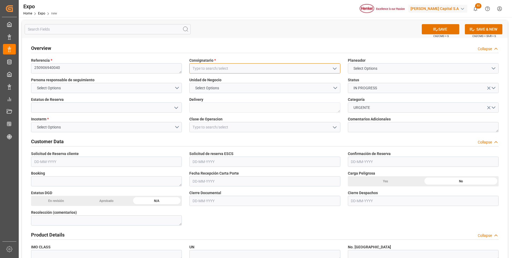
click at [264, 71] on input at bounding box center [264, 68] width 151 height 10
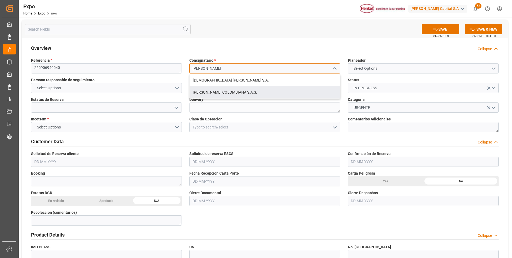
drag, startPoint x: 235, startPoint y: 93, endPoint x: 240, endPoint y: 89, distance: 6.6
click at [235, 92] on div "[PERSON_NAME] COLOMBIANA S.A.S." at bounding box center [265, 92] width 150 height 12
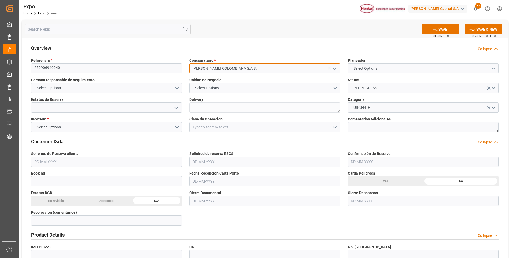
type input "[PERSON_NAME] COLOMBIANA S.A.S."
click at [386, 67] on button "Select Options" at bounding box center [423, 68] width 151 height 10
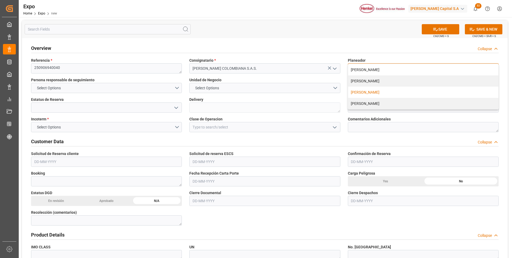
click at [386, 94] on div "[PERSON_NAME]" at bounding box center [423, 92] width 150 height 11
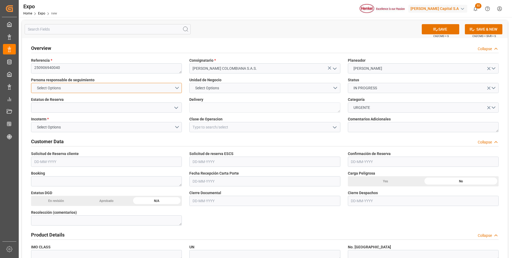
click at [176, 88] on button "Select Options" at bounding box center [106, 88] width 151 height 10
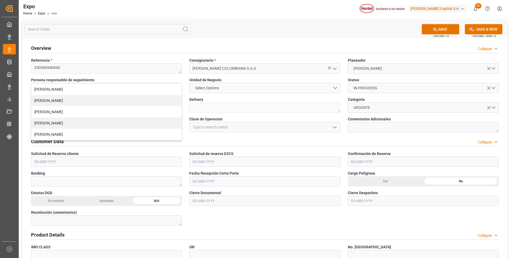
click at [104, 140] on div "GUILLERMINA SIMON MARTA GONZALEZ JOSÉ ECHEVERRIA NICTÉ RAMIREZ EVELYN ACEVES" at bounding box center [106, 111] width 151 height 57
click at [101, 136] on div "[PERSON_NAME]" at bounding box center [106, 134] width 150 height 11
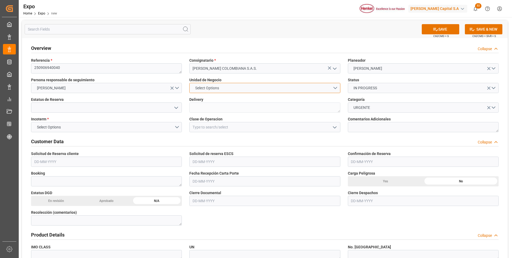
click at [260, 87] on button "Select Options" at bounding box center [264, 88] width 151 height 10
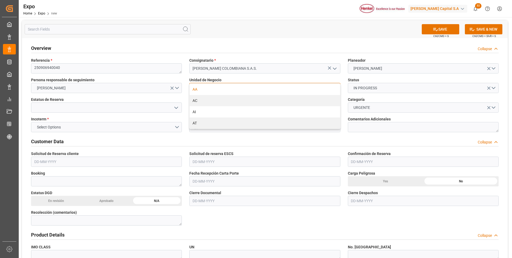
click at [260, 88] on div "AA" at bounding box center [265, 89] width 150 height 11
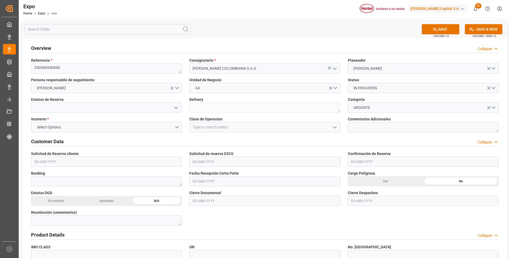
click at [178, 106] on icon "open menu" at bounding box center [176, 107] width 6 height 6
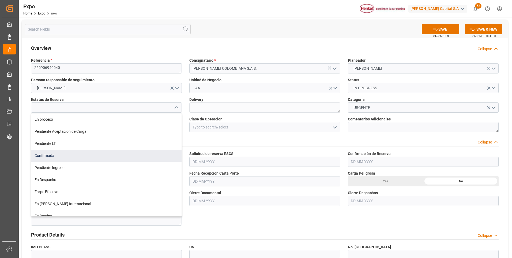
click at [86, 152] on div "Confirmada" at bounding box center [106, 155] width 150 height 12
type input "Confirmada"
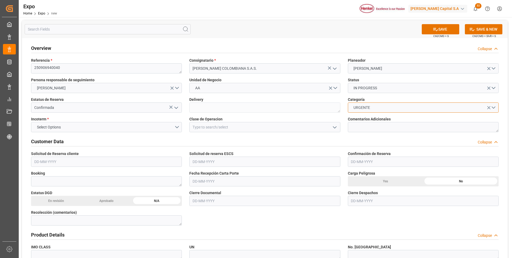
click at [493, 106] on button "URGENTE" at bounding box center [423, 107] width 151 height 10
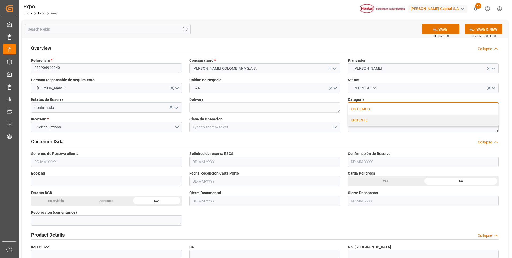
click at [391, 110] on div "EN TIEMPO" at bounding box center [423, 108] width 150 height 11
click at [372, 129] on textarea at bounding box center [423, 127] width 151 height 10
type textarea "Cliente cambió el tipo de contenedor, posterior a tener confirmación de booking"
click at [52, 162] on input "text" at bounding box center [106, 161] width 151 height 10
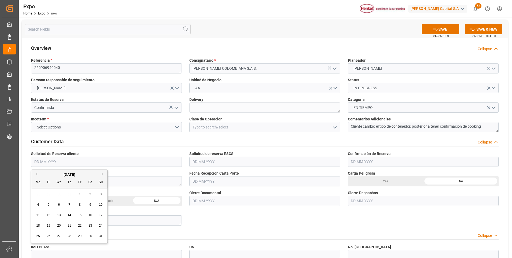
click at [80, 205] on span "8" at bounding box center [80, 204] width 2 height 4
type input "[DATE]"
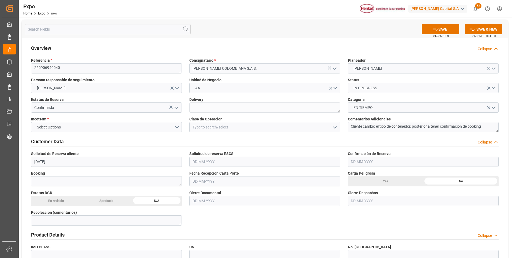
click at [204, 160] on input "text" at bounding box center [264, 161] width 151 height 10
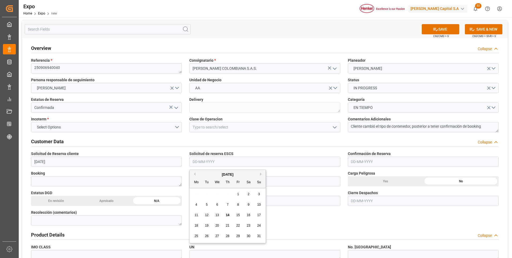
drag, startPoint x: 238, startPoint y: 204, endPoint x: 238, endPoint y: 207, distance: 3.0
click at [238, 204] on span "8" at bounding box center [238, 204] width 2 height 4
type input "[DATE]"
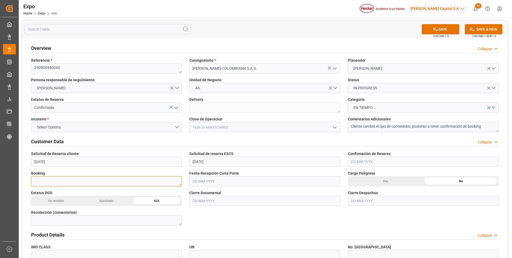
click at [141, 182] on textarea at bounding box center [106, 181] width 151 height 10
paste textarea "23939020"
type textarea "23939020"
click at [198, 182] on input "text" at bounding box center [264, 181] width 151 height 10
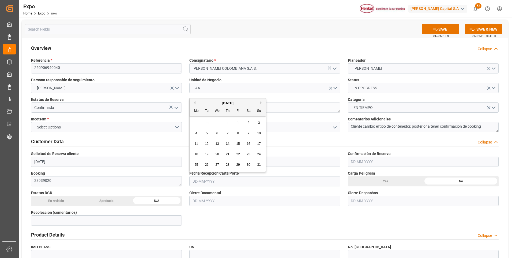
click at [239, 132] on span "8" at bounding box center [238, 133] width 2 height 4
click at [202, 179] on input "[DATE]" at bounding box center [264, 181] width 151 height 10
click at [198, 143] on span "11" at bounding box center [195, 144] width 3 height 4
type input "[DATE]"
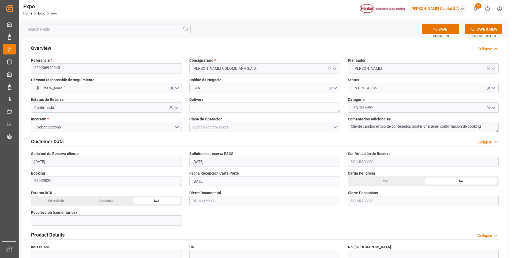
click at [366, 163] on input "text" at bounding box center [423, 161] width 151 height 10
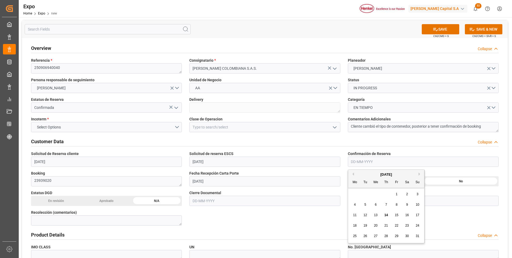
click at [397, 203] on span "8" at bounding box center [397, 204] width 2 height 4
type input "[DATE]"
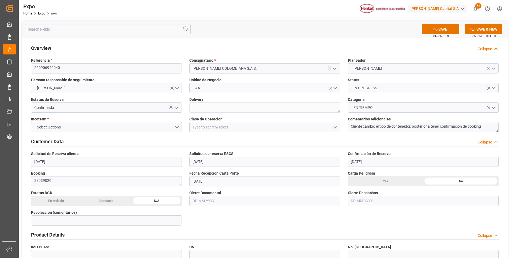
click at [210, 198] on input "text" at bounding box center [264, 201] width 151 height 10
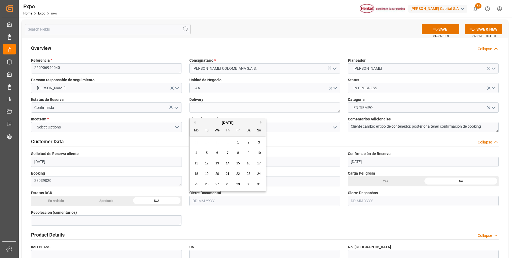
click at [219, 174] on div "20" at bounding box center [217, 174] width 7 height 6
type input "[DATE]"
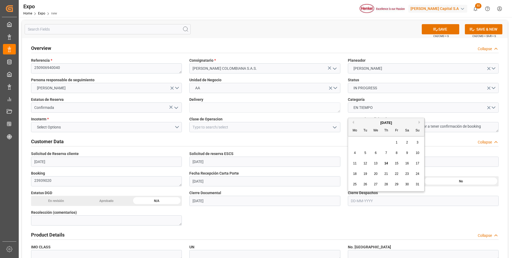
click at [357, 199] on input "text" at bounding box center [423, 201] width 151 height 10
click at [377, 186] on div "27" at bounding box center [376, 184] width 7 height 6
type input "[DATE]"
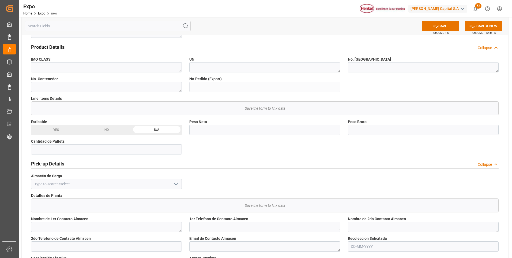
scroll to position [214, 0]
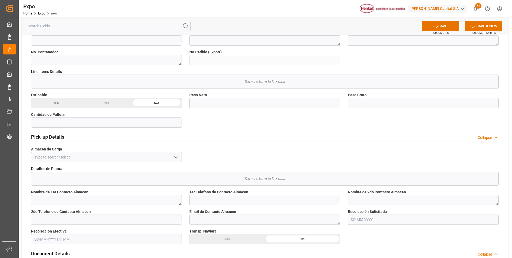
click at [174, 157] on icon "open menu" at bounding box center [176, 157] width 6 height 6
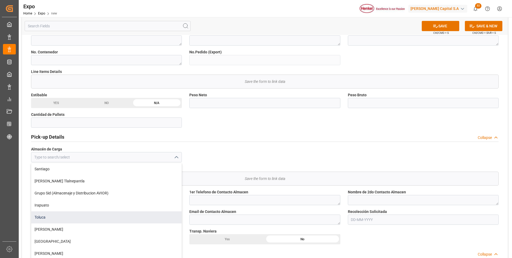
click at [147, 217] on div "Toluca" at bounding box center [106, 217] width 150 height 12
type input "Toluca"
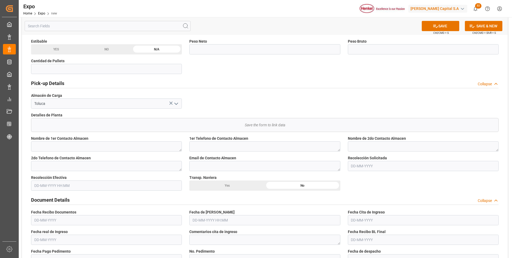
scroll to position [295, 0]
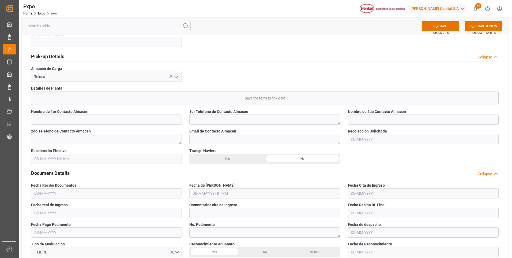
click at [359, 138] on input "text" at bounding box center [423, 139] width 151 height 10
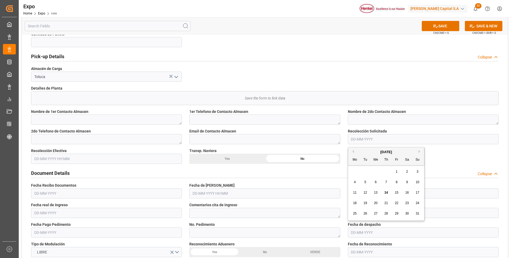
click at [355, 202] on span "18" at bounding box center [354, 203] width 3 height 4
type input "18-08-2025"
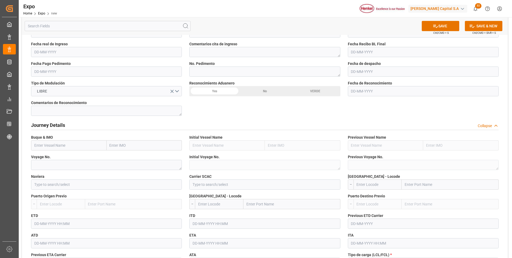
scroll to position [375, 0]
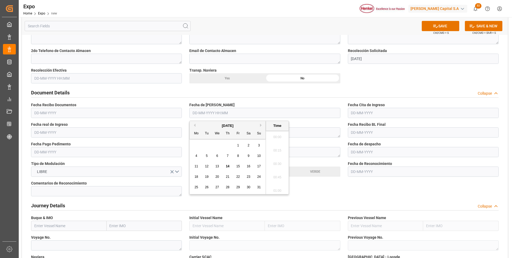
click at [200, 114] on input "text" at bounding box center [264, 113] width 151 height 10
click at [248, 166] on span "16" at bounding box center [248, 166] width 3 height 4
type input "16-08-2025 00:00"
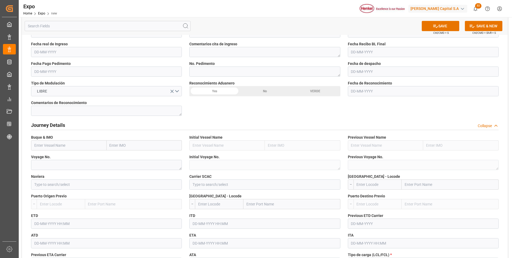
scroll to position [509, 0]
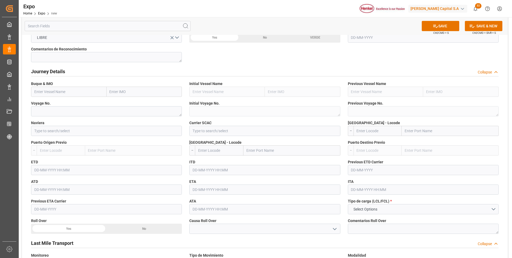
click at [40, 95] on input "text" at bounding box center [69, 92] width 76 height 10
paste input "MSC [PERSON_NAME]"
type input "MSC [PERSON_NAME]"
click at [49, 104] on b "MSC [PERSON_NAME]" at bounding box center [54, 103] width 38 height 4
type input "9946855"
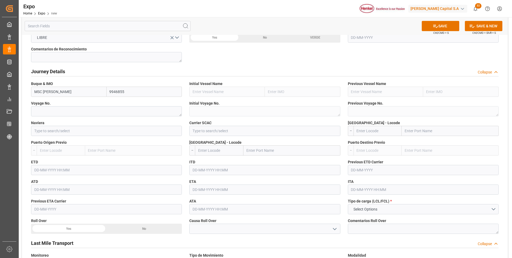
type input "MSC [PERSON_NAME]"
click at [53, 112] on textarea at bounding box center [106, 111] width 151 height 10
click at [72, 130] on input at bounding box center [106, 131] width 151 height 10
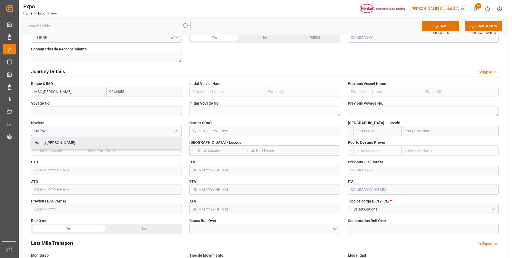
click at [72, 139] on div "Hapag [PERSON_NAME]" at bounding box center [106, 143] width 150 height 12
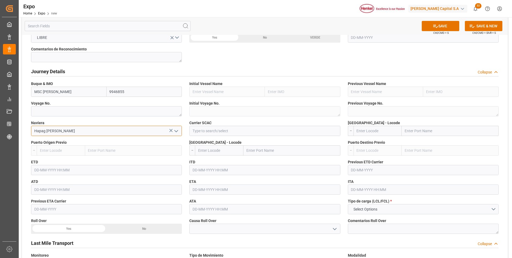
type input "Hapag [PERSON_NAME]"
click at [197, 129] on input at bounding box center [264, 131] width 151 height 10
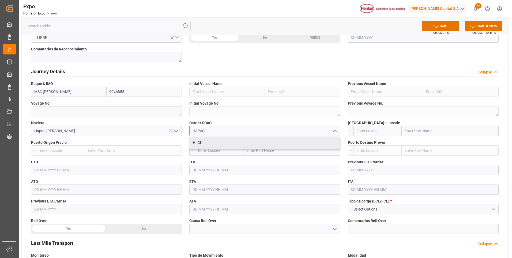
click at [206, 144] on div "HLCU" at bounding box center [265, 143] width 150 height 12
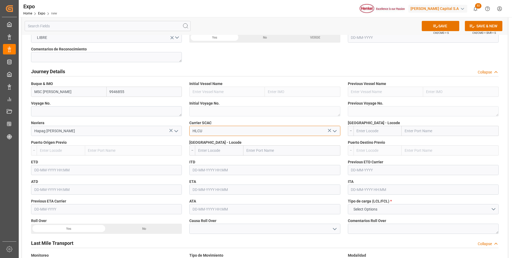
type input "HLCU"
click at [372, 133] on input "text" at bounding box center [378, 131] width 48 height 10
type input "MXZLO"
click at [374, 141] on span "MXZLO - [GEOGRAPHIC_DATA]" at bounding box center [373, 142] width 32 height 4
type input "Manzanillo"
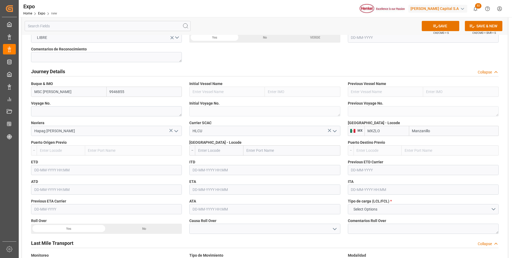
type input "MXZLO"
click at [209, 150] on input "text" at bounding box center [219, 150] width 48 height 10
type input "[PERSON_NAME]"
click at [209, 164] on b "[PERSON_NAME]" at bounding box center [212, 162] width 29 height 4
type input "[PERSON_NAME]"
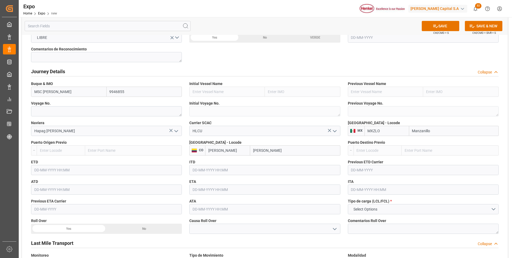
type input "[PERSON_NAME]"
click at [83, 113] on textarea at bounding box center [106, 111] width 151 height 10
paste textarea "FA529A"
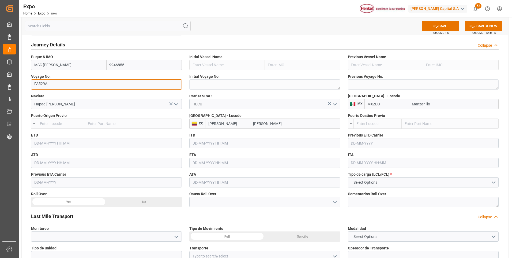
type textarea "FA529A"
click at [39, 143] on input "text" at bounding box center [106, 143] width 151 height 10
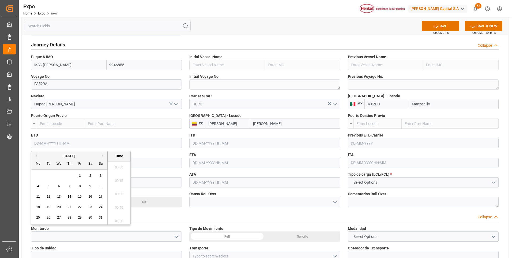
scroll to position [685, 0]
click at [78, 217] on span "29" at bounding box center [79, 217] width 3 height 4
type input "[DATE] 00:00"
click at [197, 163] on input "text" at bounding box center [264, 162] width 151 height 10
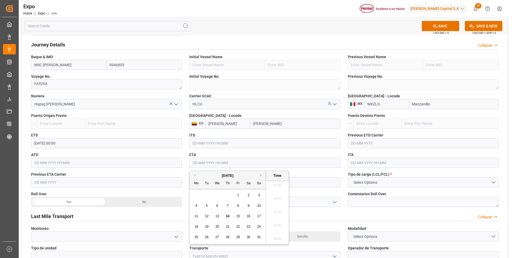
click at [261, 176] on button "Next Month" at bounding box center [261, 174] width 3 height 3
click at [218, 194] on div "3" at bounding box center [217, 195] width 7 height 6
type input "[DATE] 00:00"
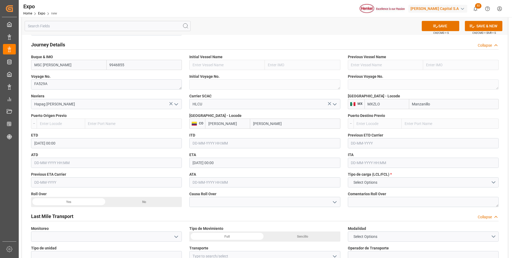
click at [349, 210] on div "Last Mile Transport Collapse" at bounding box center [264, 216] width 475 height 15
click at [384, 183] on button "Select Options" at bounding box center [423, 182] width 151 height 10
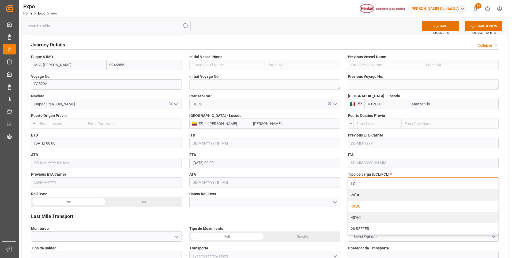
click at [361, 206] on div "40'DC" at bounding box center [423, 205] width 150 height 11
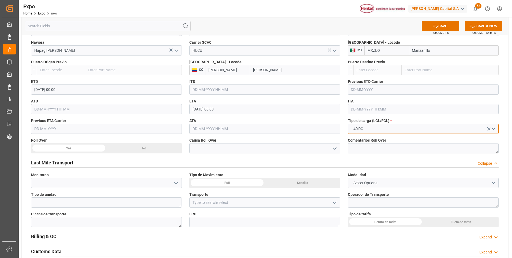
scroll to position [616, 0]
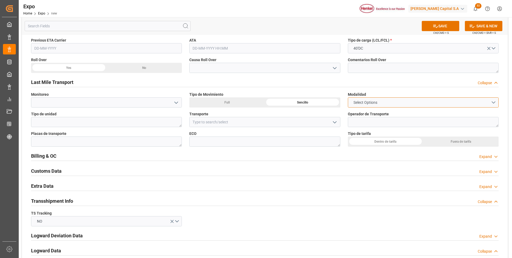
click at [376, 101] on span "Select Options" at bounding box center [365, 103] width 29 height 6
click at [373, 104] on div "ONEWAY" at bounding box center [423, 103] width 150 height 11
click at [492, 184] on div "Expand" at bounding box center [488, 187] width 19 height 6
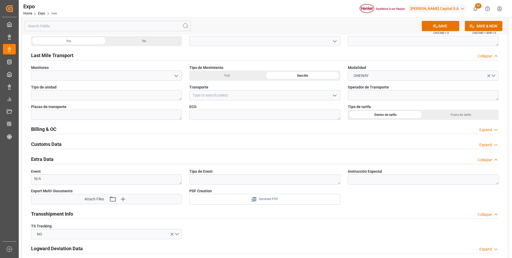
scroll to position [723, 0]
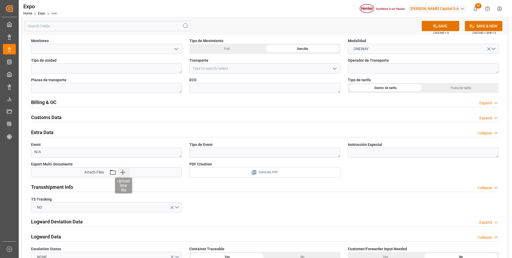
click at [125, 172] on icon "button" at bounding box center [122, 172] width 5 height 5
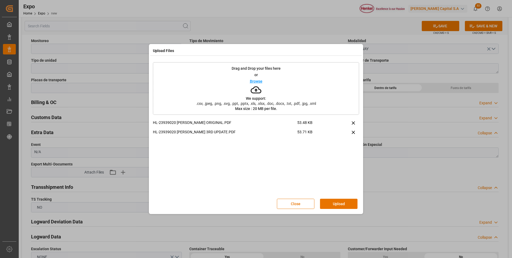
click at [333, 200] on button "Upload" at bounding box center [338, 203] width 37 height 10
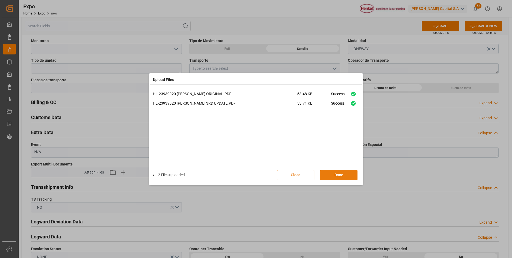
click at [330, 175] on button "Done" at bounding box center [338, 175] width 37 height 10
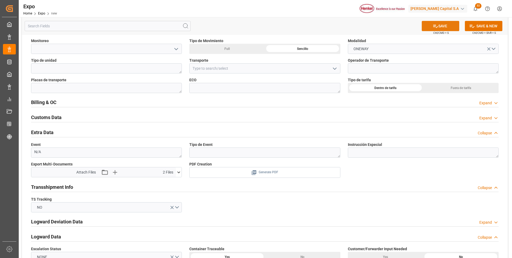
click at [430, 25] on button "SAVE" at bounding box center [440, 26] width 37 height 10
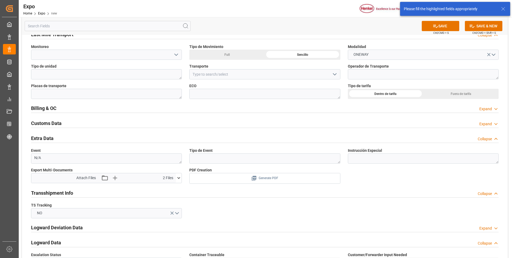
scroll to position [0, 0]
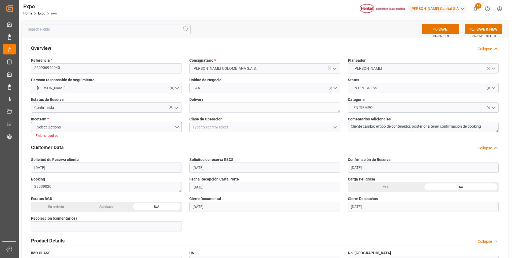
click at [176, 126] on button "Select Options" at bounding box center [106, 127] width 151 height 10
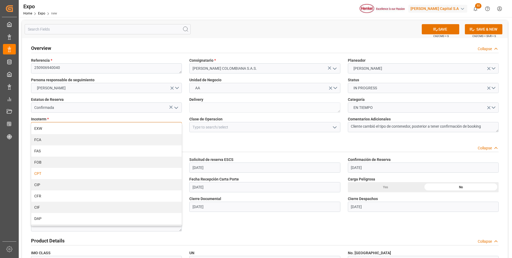
click at [51, 172] on div "CPT" at bounding box center [106, 173] width 150 height 11
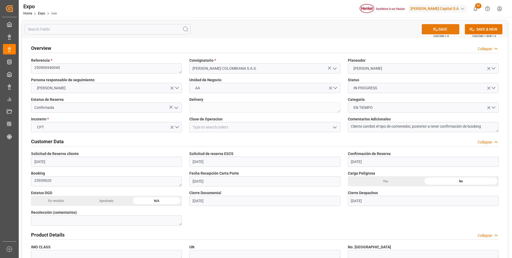
click at [439, 30] on button "SAVE" at bounding box center [440, 29] width 37 height 10
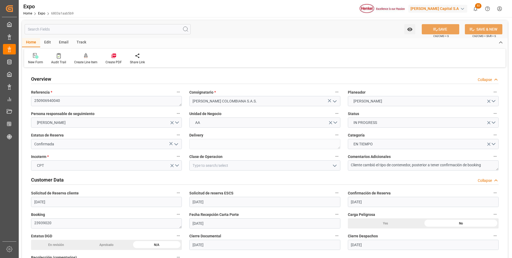
click at [332, 166] on icon "open menu" at bounding box center [335, 165] width 6 height 6
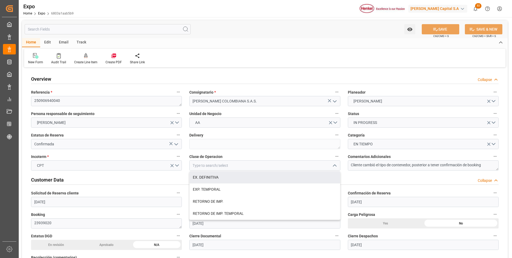
drag, startPoint x: 228, startPoint y: 179, endPoint x: 229, endPoint y: 196, distance: 16.3
click at [228, 179] on div "EX. DEFINITIVA" at bounding box center [265, 177] width 150 height 12
type input "EX. DEFINITIVA"
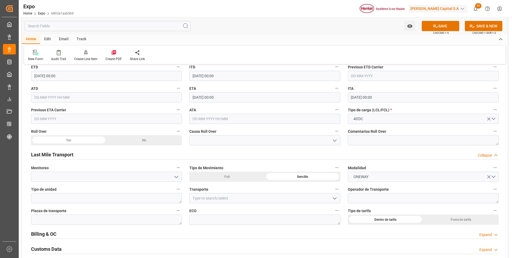
scroll to position [804, 0]
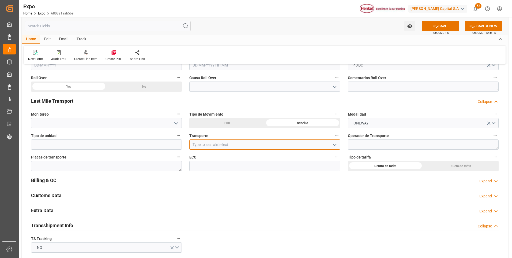
click at [213, 144] on input at bounding box center [264, 144] width 151 height 10
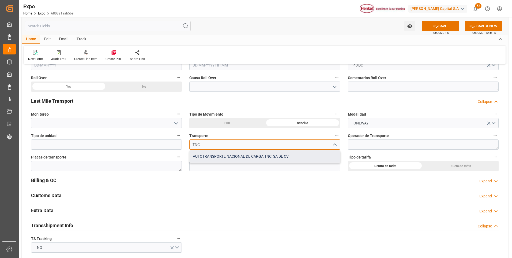
click at [216, 155] on div "AUTOTRANSPORTE NACIONAL DE CARGA TNC, SA DE CV" at bounding box center [265, 156] width 150 height 12
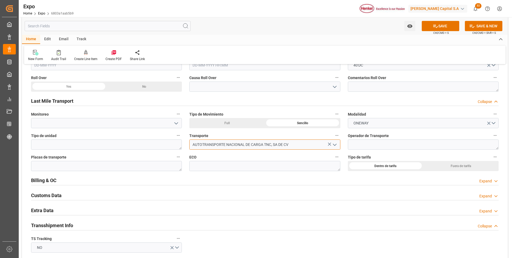
type input "AUTOTRANSPORTE NACIONAL DE CARGA TNC, SA DE CV"
click at [434, 27] on icon at bounding box center [436, 26] width 6 height 6
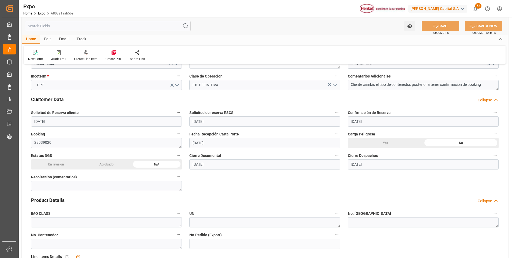
scroll to position [0, 0]
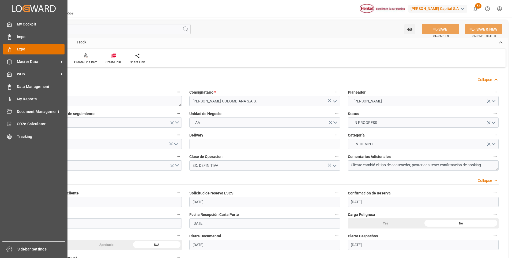
click at [10, 47] on icon at bounding box center [9, 49] width 5 height 5
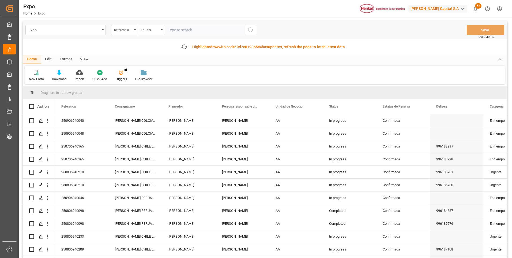
click at [190, 29] on input "text" at bounding box center [205, 30] width 80 height 10
paste input "250806940198"
type input "250806940198"
click at [252, 29] on icon "search button" at bounding box center [250, 30] width 6 height 6
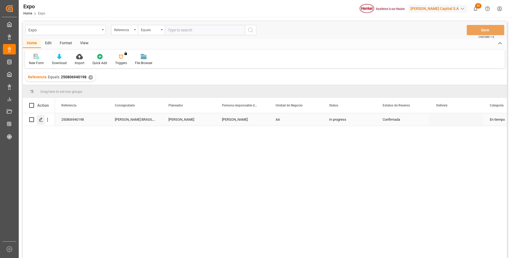
click at [42, 119] on icon "Press SPACE to select this row." at bounding box center [41, 119] width 4 height 4
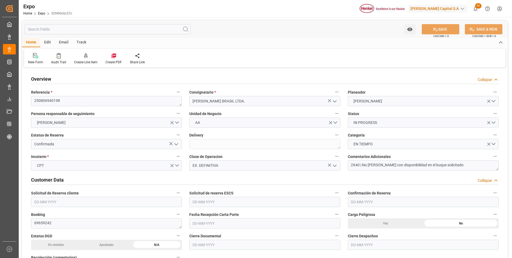
type input "9267649"
type input "MXATM"
type input "BRSSZ"
type input "29-07-2025"
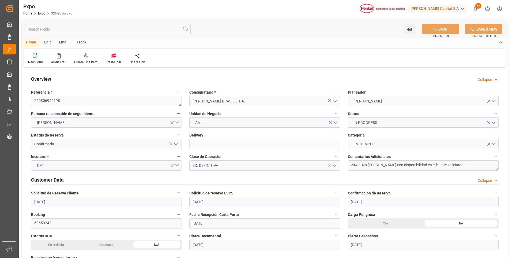
type input "29-07-2025"
type input "30-07-2025"
type input "29-07-2025"
type input "[DATE]"
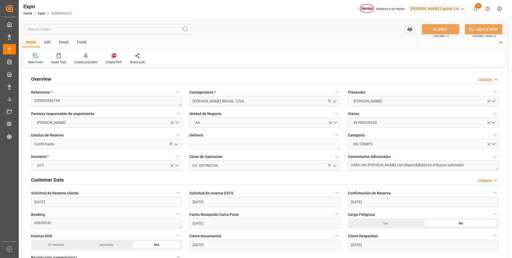
type input "18-08-2025"
type input "27-08-2025 00:00"
type input "[DATE] 00:00"
type input "01-10-2025 00:00"
type input "27-09-2025 00:00"
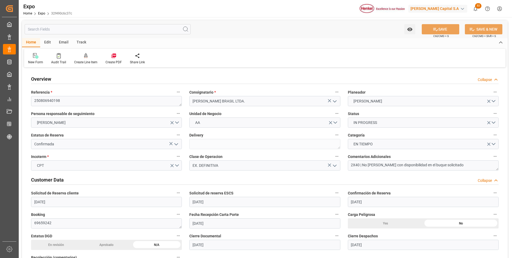
type input "14-08-2025 06:57"
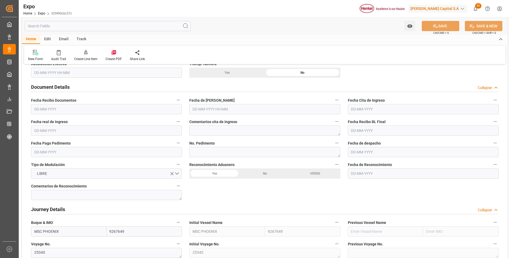
scroll to position [536, 0]
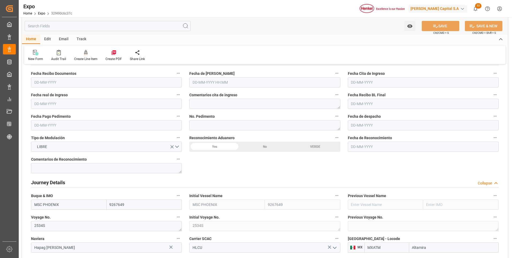
click at [215, 80] on input "text" at bounding box center [264, 82] width 151 height 10
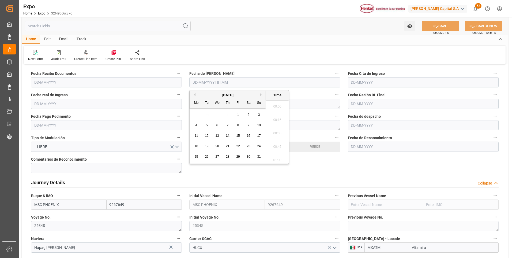
scroll to position [685, 0]
click at [248, 135] on span "16" at bounding box center [248, 136] width 3 height 4
type input "16-08-2025 00:00"
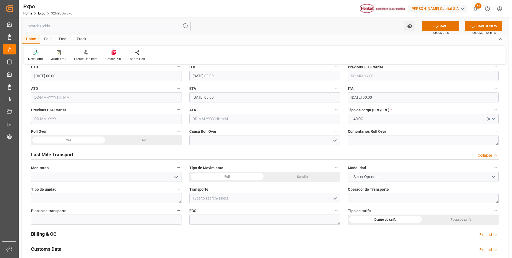
scroll to position [777, 0]
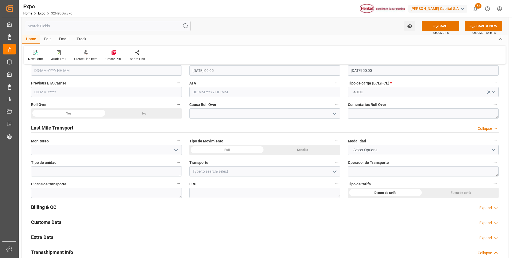
click at [385, 151] on button "Select Options" at bounding box center [423, 150] width 151 height 10
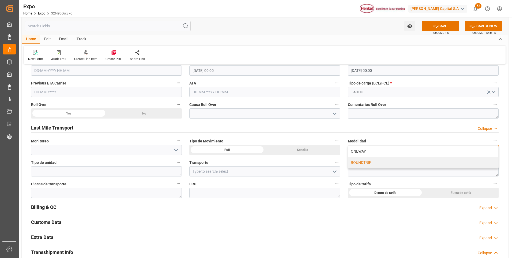
click at [382, 161] on div "ROUNDTRIP" at bounding box center [423, 162] width 150 height 11
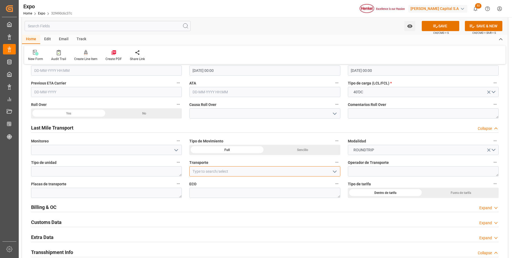
click at [208, 173] on input at bounding box center [264, 171] width 151 height 10
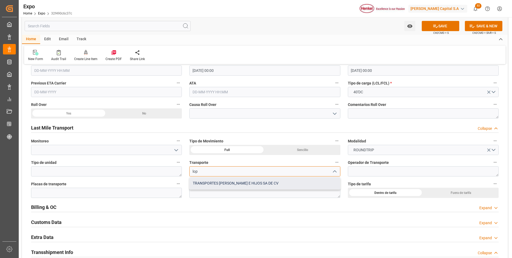
click at [209, 183] on div "TRANSPORTES [PERSON_NAME] E HIJOS SA DE CV" at bounding box center [265, 183] width 150 height 12
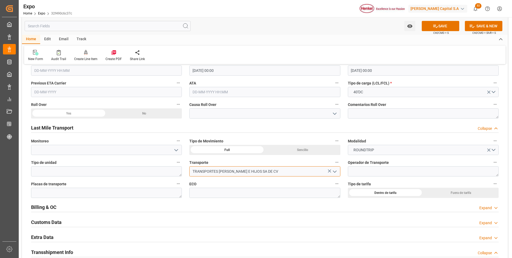
type input "TRANSPORTES [PERSON_NAME] E HIJOS SA DE CV"
drag, startPoint x: 488, startPoint y: 236, endPoint x: 278, endPoint y: 226, distance: 210.2
click at [488, 235] on div "Expand" at bounding box center [485, 238] width 13 height 6
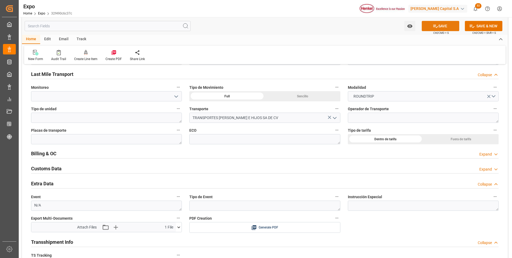
click at [436, 26] on icon at bounding box center [436, 26] width 6 height 6
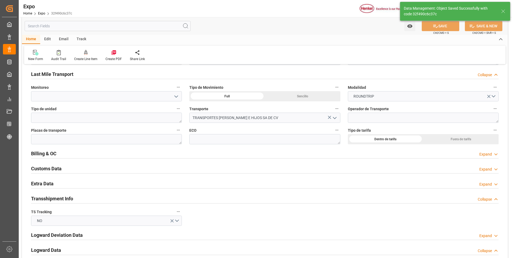
type textarea "[PERSON_NAME]"
type input "14-08-2025 19:27"
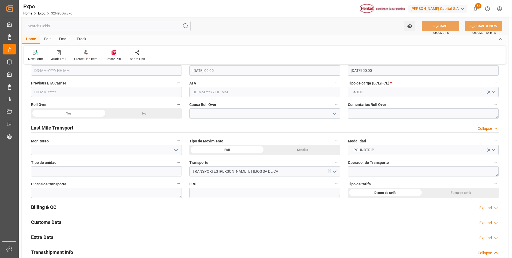
scroll to position [857, 0]
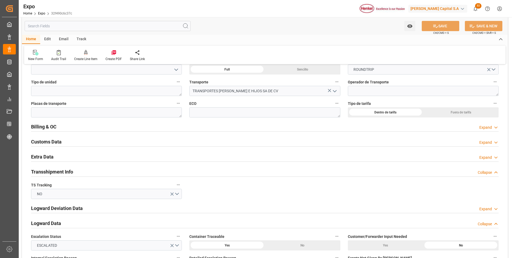
click at [482, 158] on div "Expand" at bounding box center [485, 158] width 13 height 6
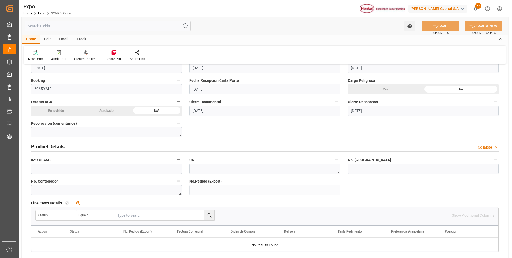
scroll to position [0, 0]
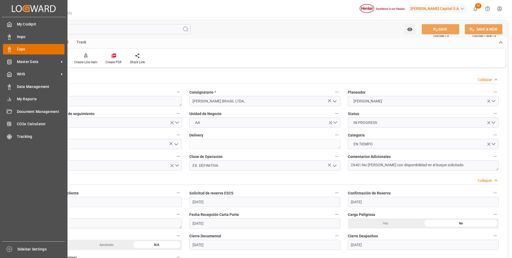
click at [5, 48] on div at bounding box center [7, 49] width 9 height 6
